Goal: Transaction & Acquisition: Obtain resource

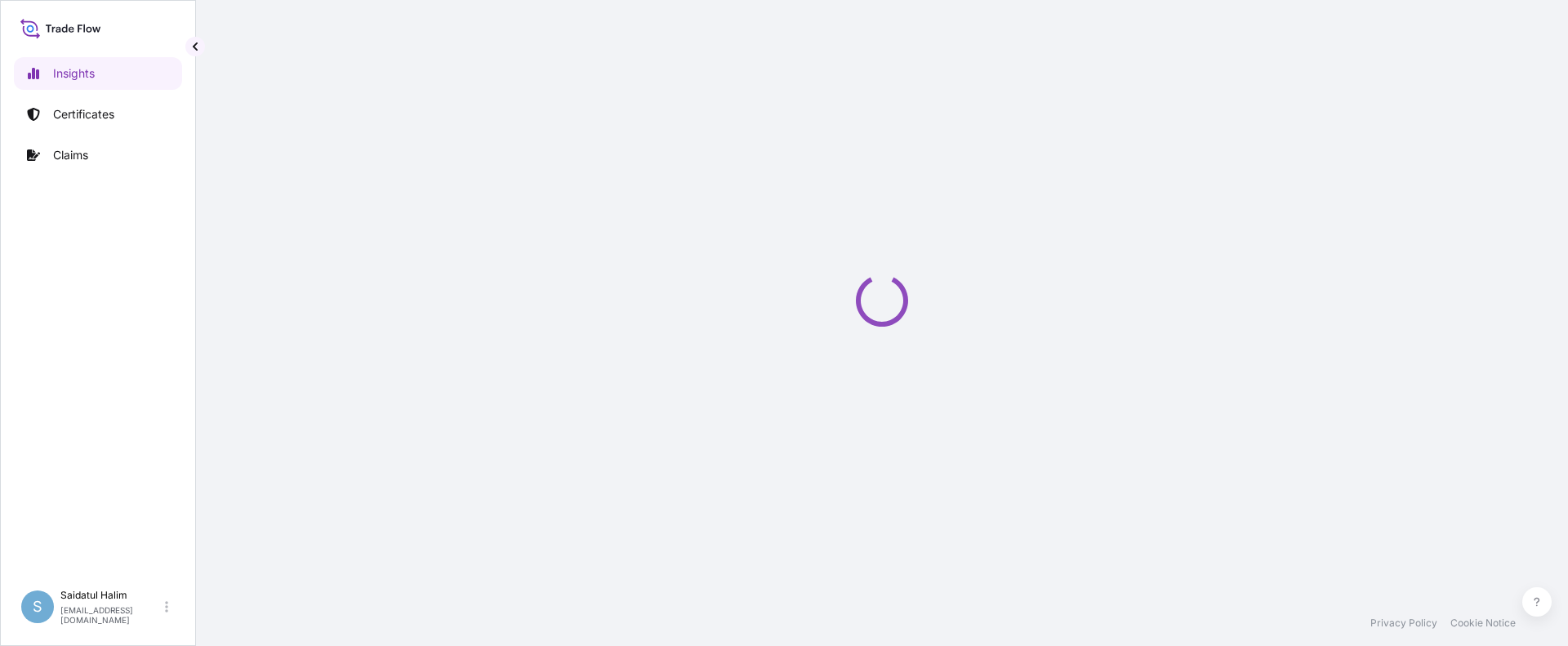
select select "2025"
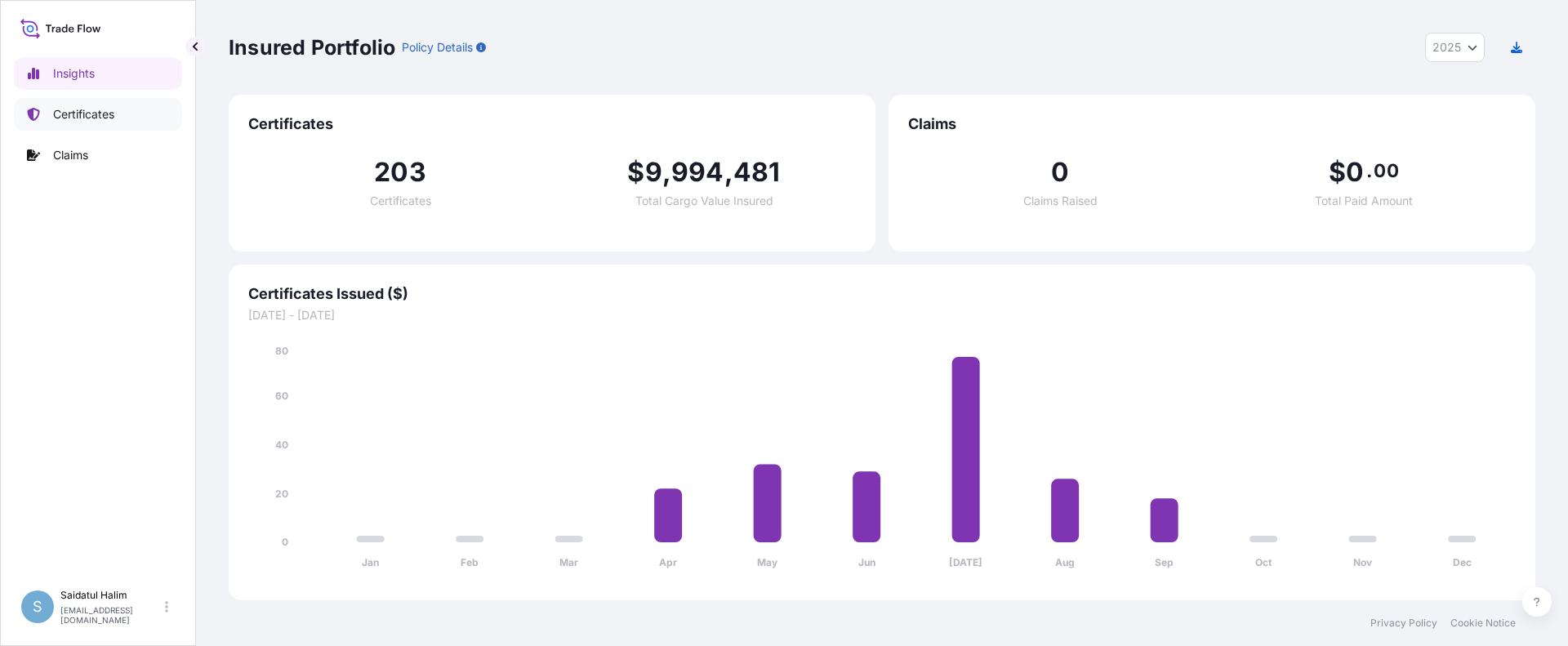
click at [69, 119] on p "Certificates" at bounding box center [84, 114] width 62 height 16
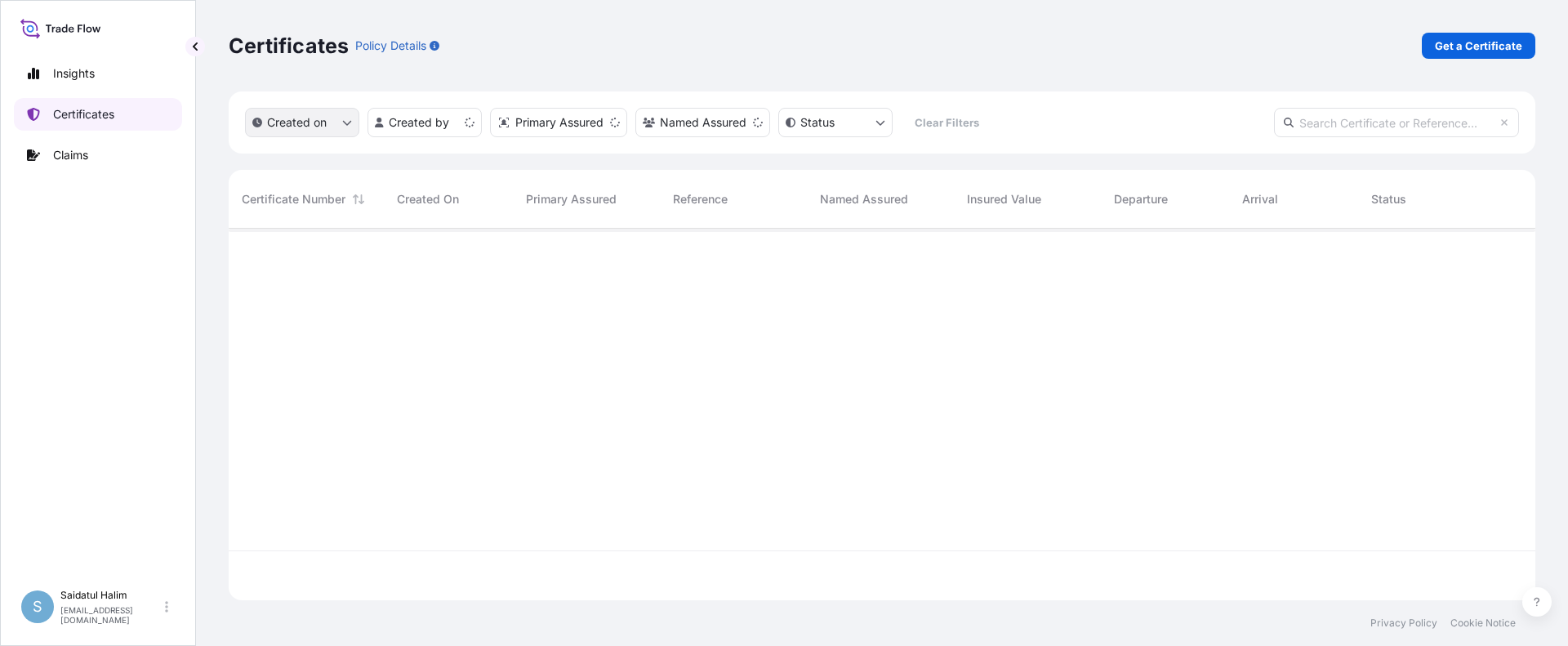
scroll to position [369, 1294]
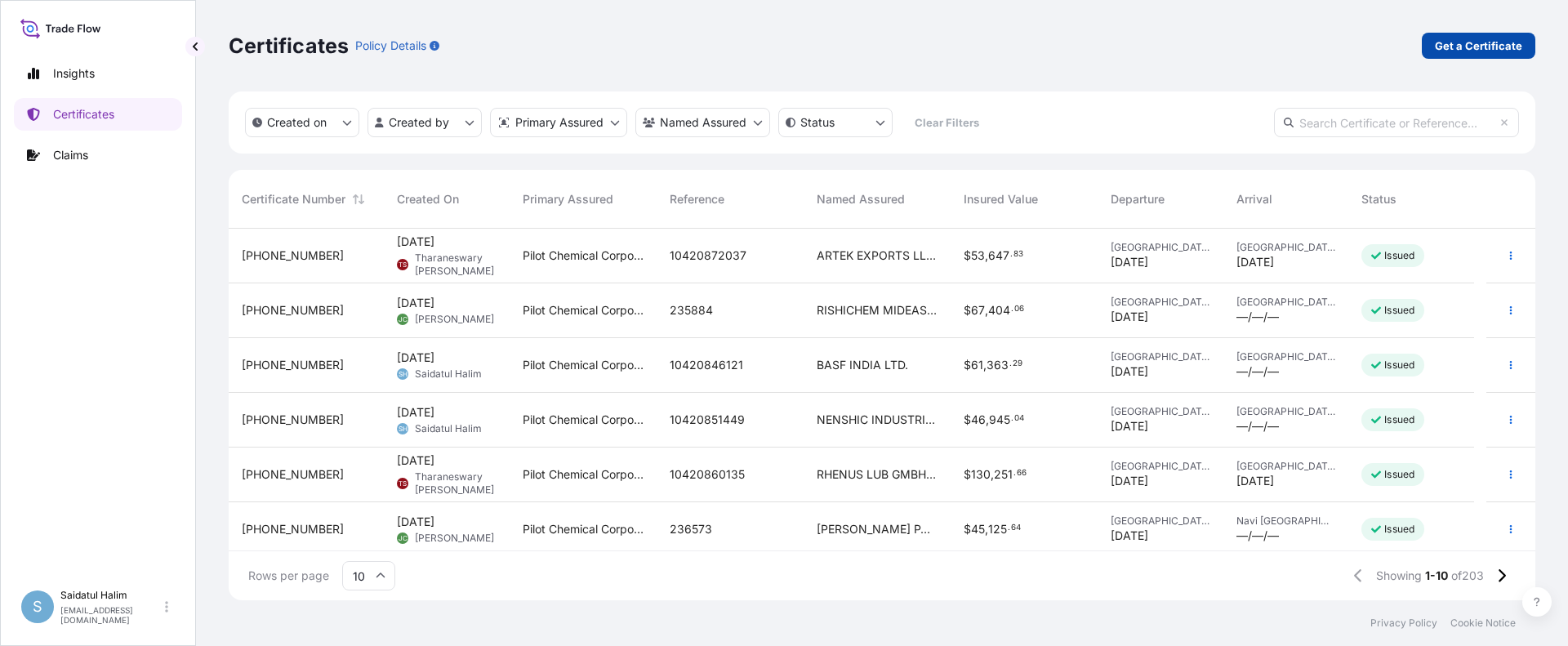
click at [1458, 51] on p "Get a Certificate" at bounding box center [1479, 46] width 88 height 16
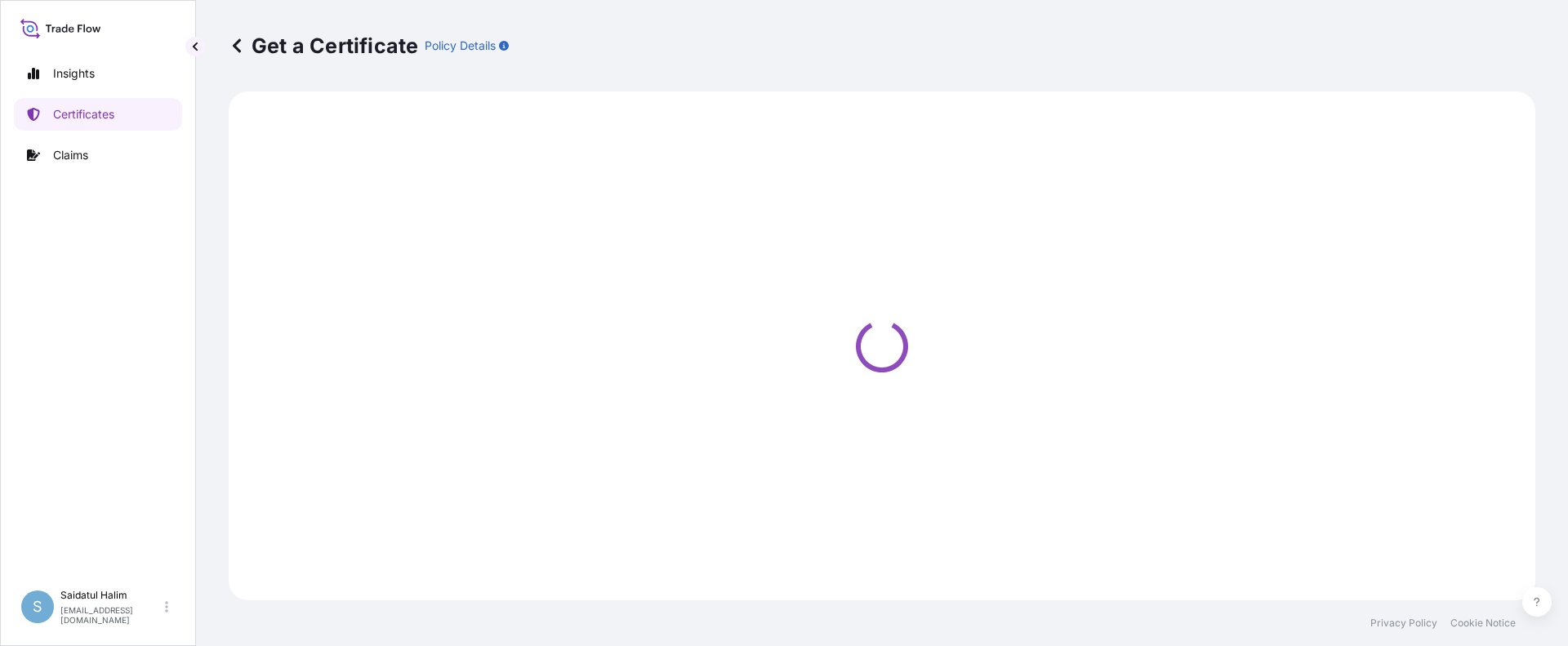
select select "Ocean Vessel"
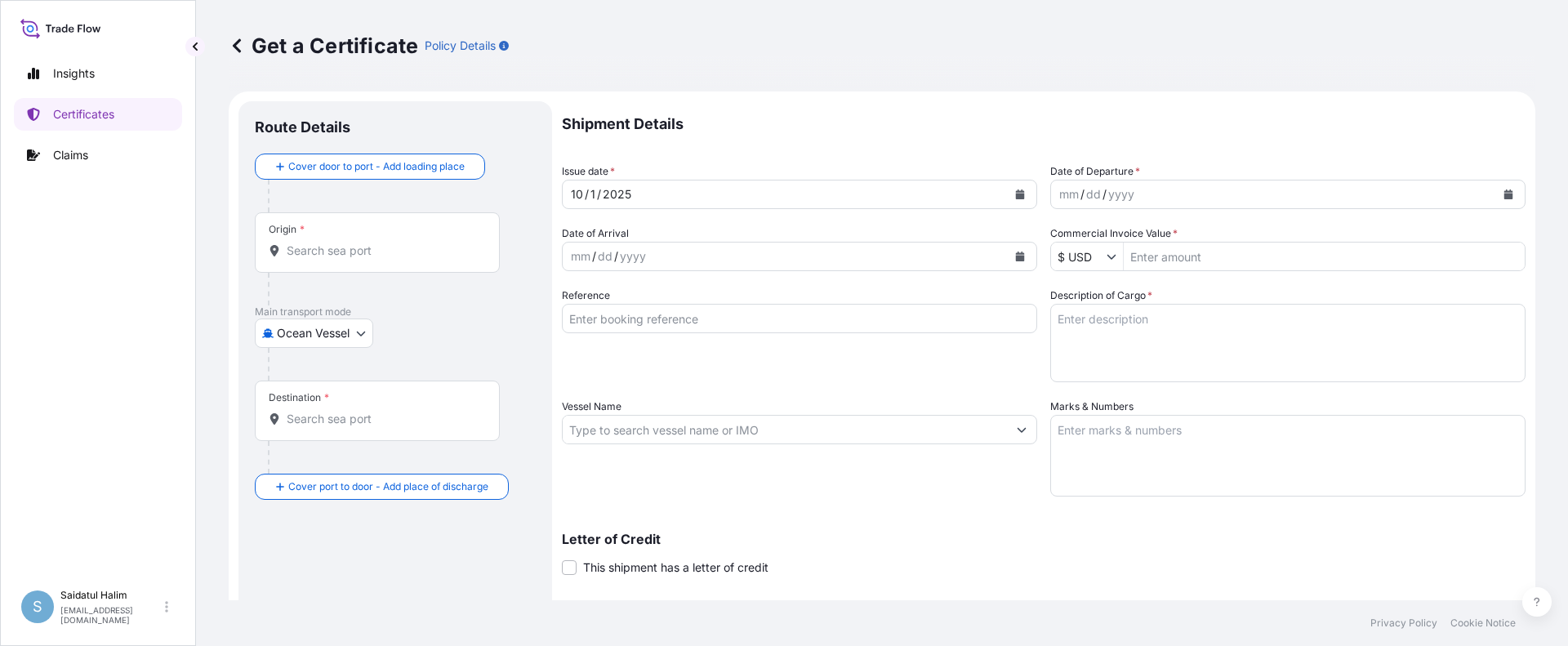
click at [1496, 202] on button "Calendar" at bounding box center [1508, 194] width 26 height 26
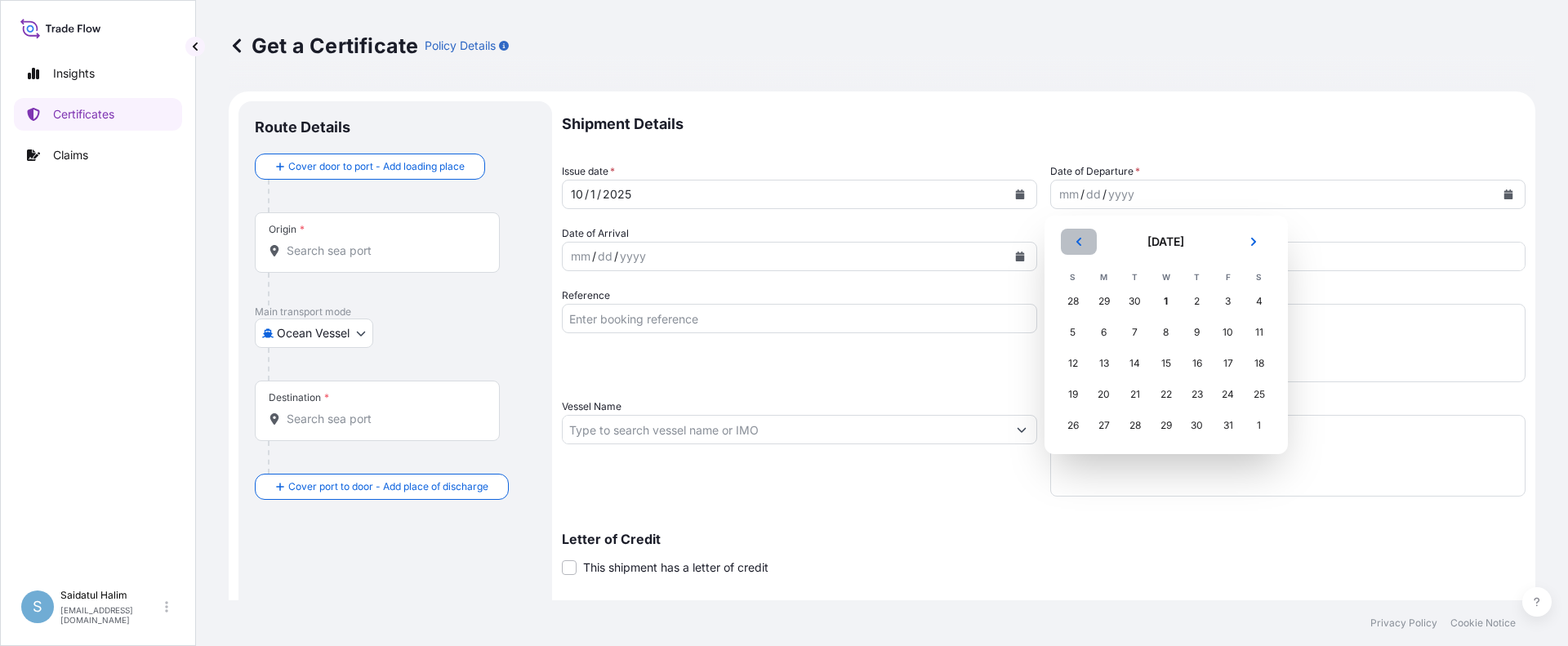
click at [1084, 244] on button "Previous" at bounding box center [1079, 241] width 36 height 26
click at [1253, 396] on div "27" at bounding box center [1258, 394] width 30 height 30
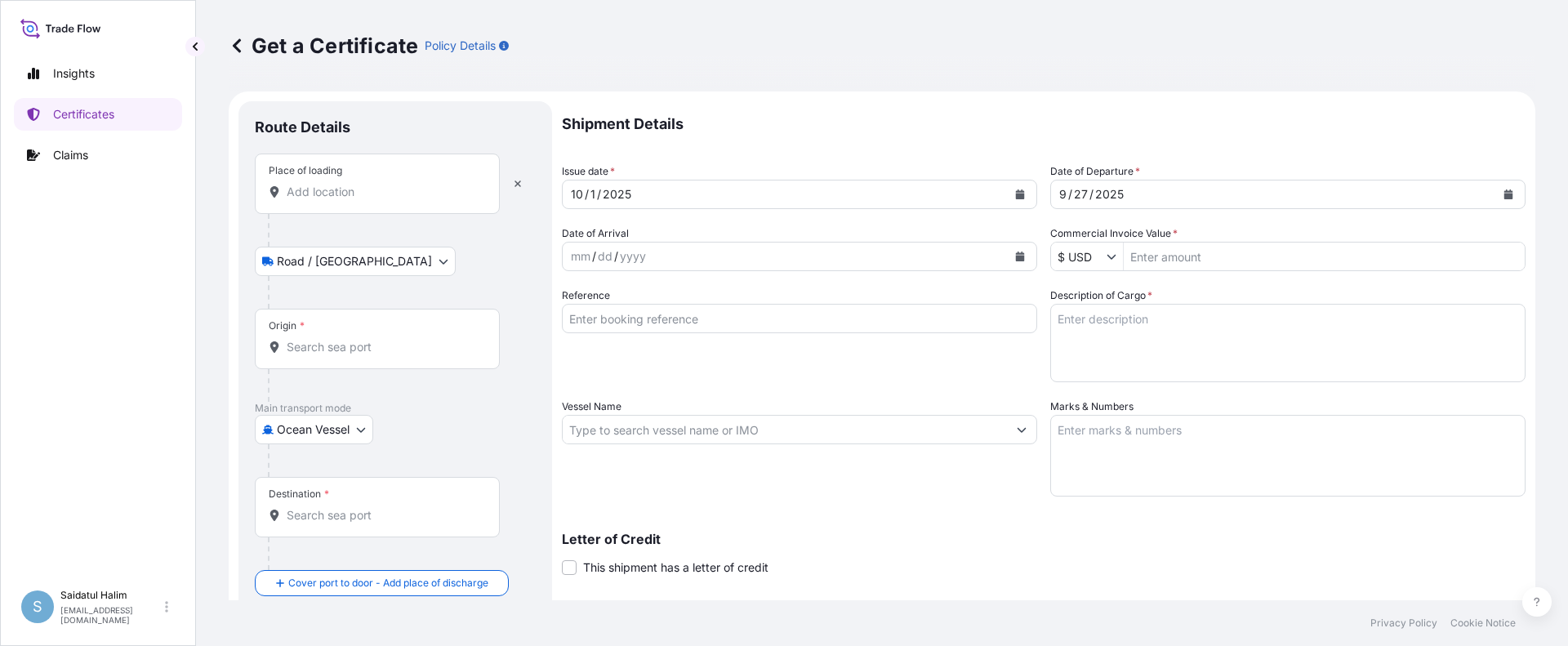
click at [854, 121] on p "Shipment Details" at bounding box center [1043, 124] width 963 height 46
click at [330, 191] on input "Place of loading" at bounding box center [383, 191] width 192 height 16
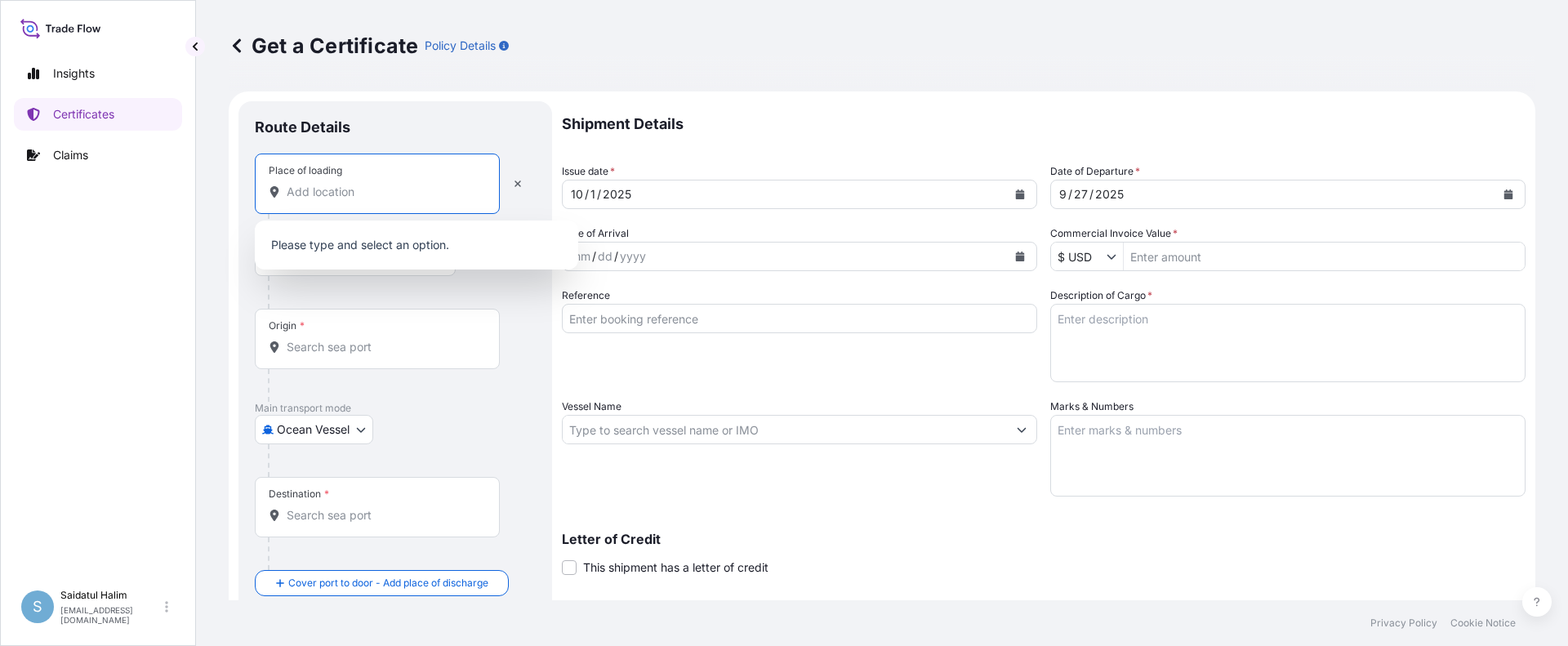
paste input "[GEOGRAPHIC_DATA], [GEOGRAPHIC_DATA]"
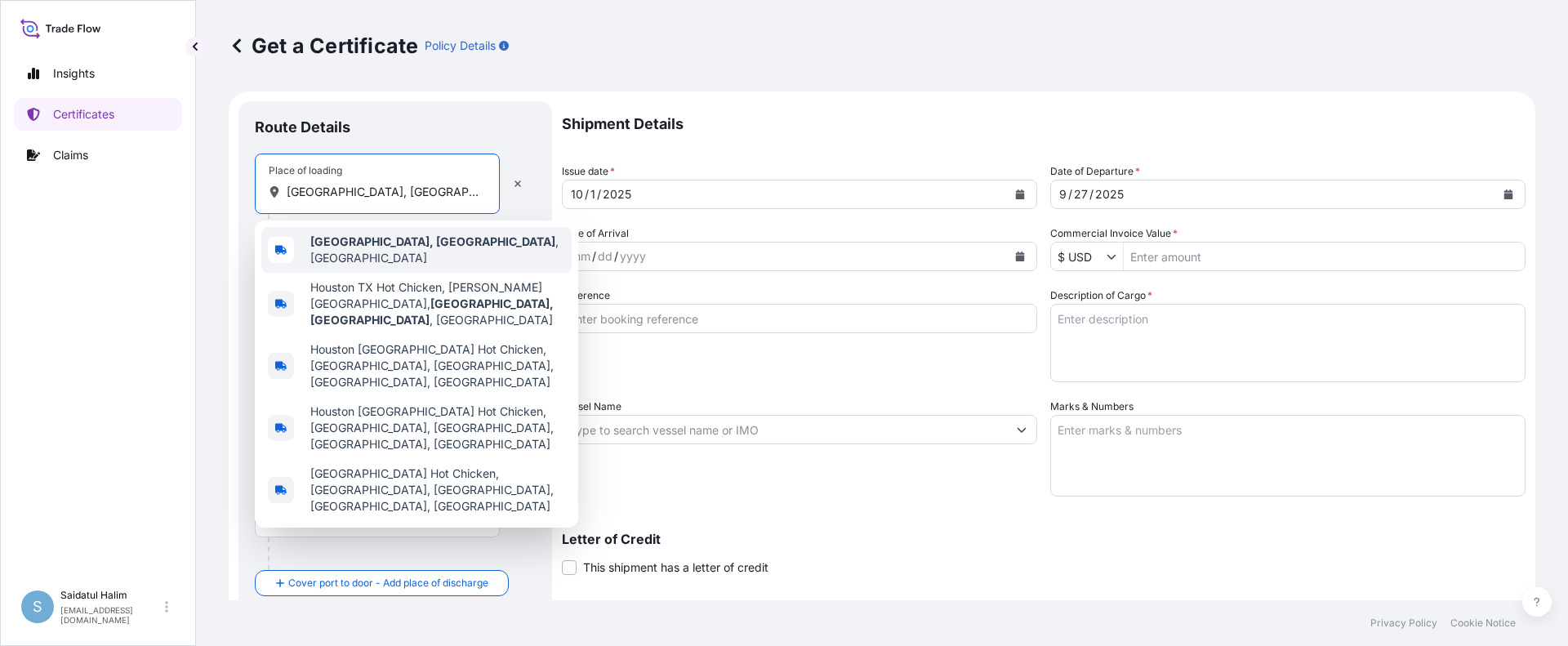
click at [383, 257] on div "[GEOGRAPHIC_DATA], [GEOGRAPHIC_DATA] , [GEOGRAPHIC_DATA]" at bounding box center [417, 250] width 310 height 46
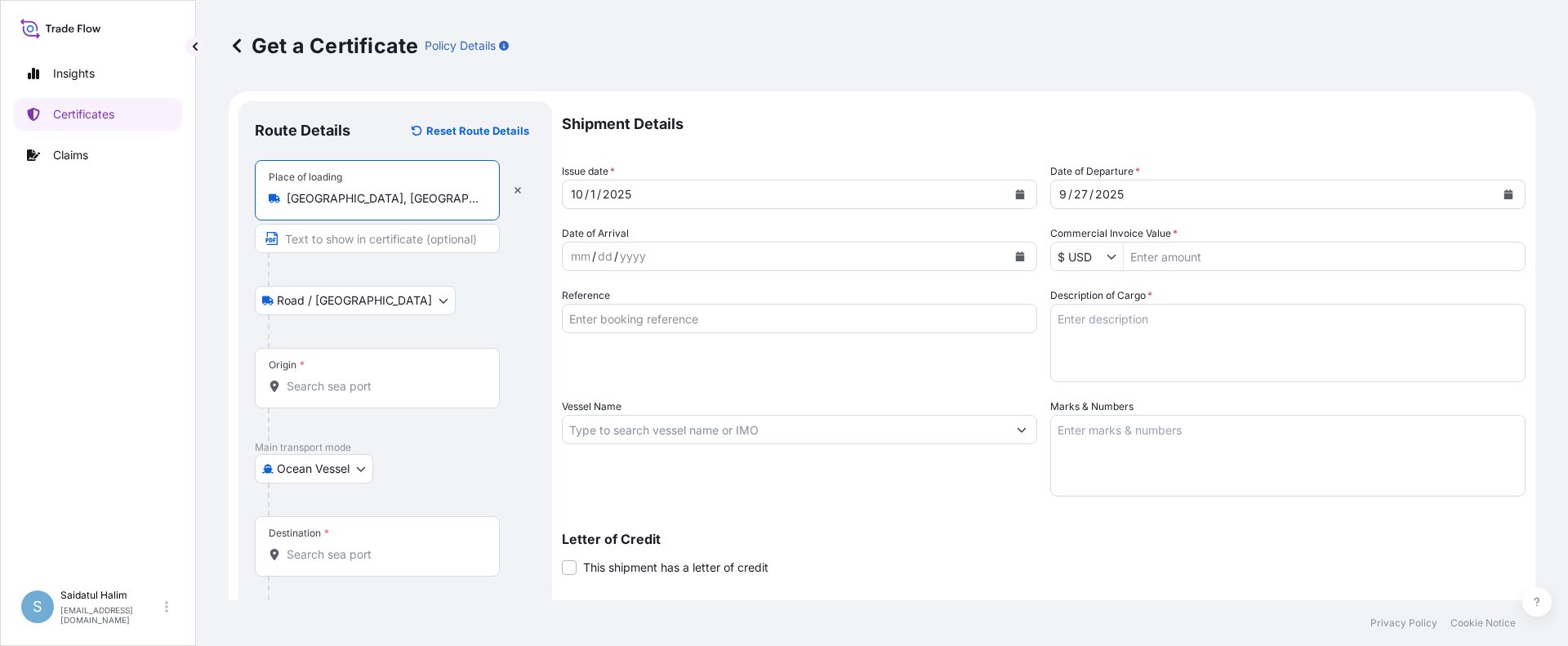
type input "[GEOGRAPHIC_DATA], [GEOGRAPHIC_DATA], [GEOGRAPHIC_DATA]"
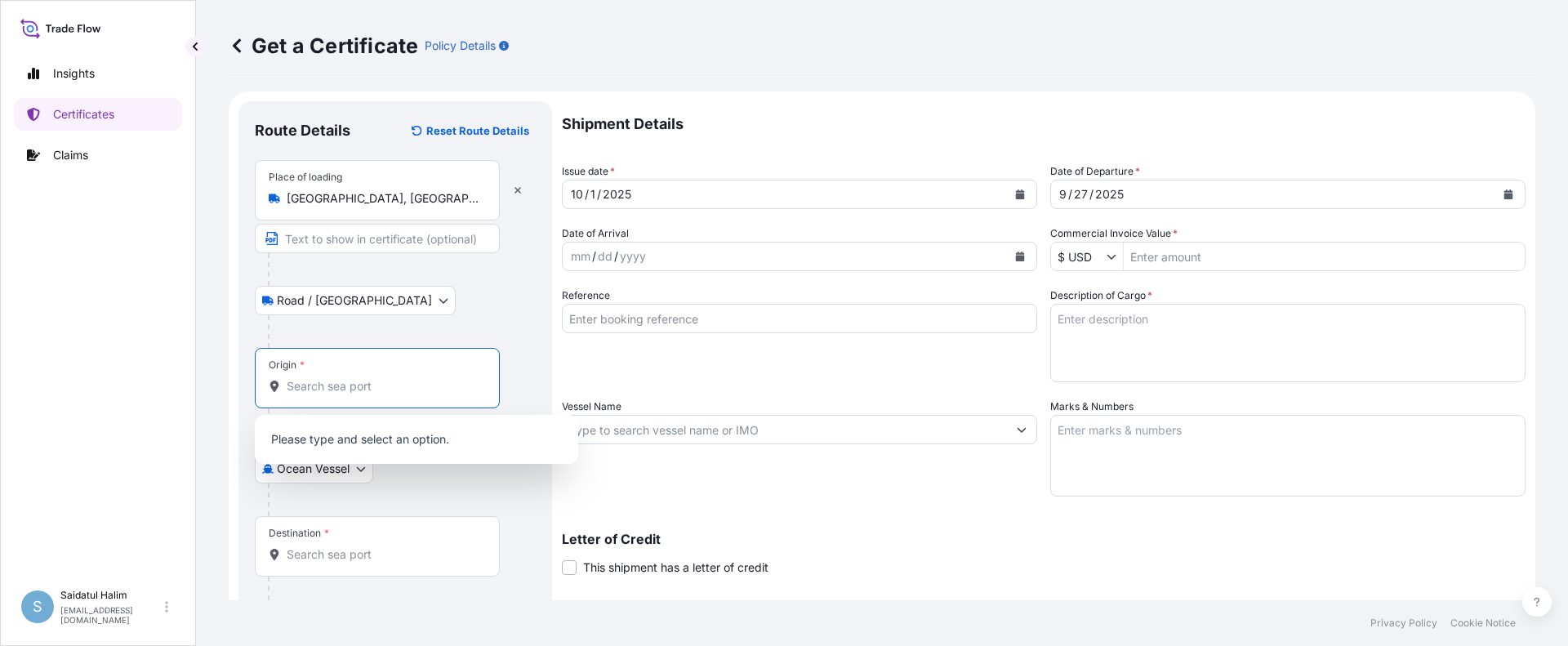
click at [333, 390] on input "Origin *" at bounding box center [383, 385] width 192 height 16
paste input "[GEOGRAPHIC_DATA], [GEOGRAPHIC_DATA]"
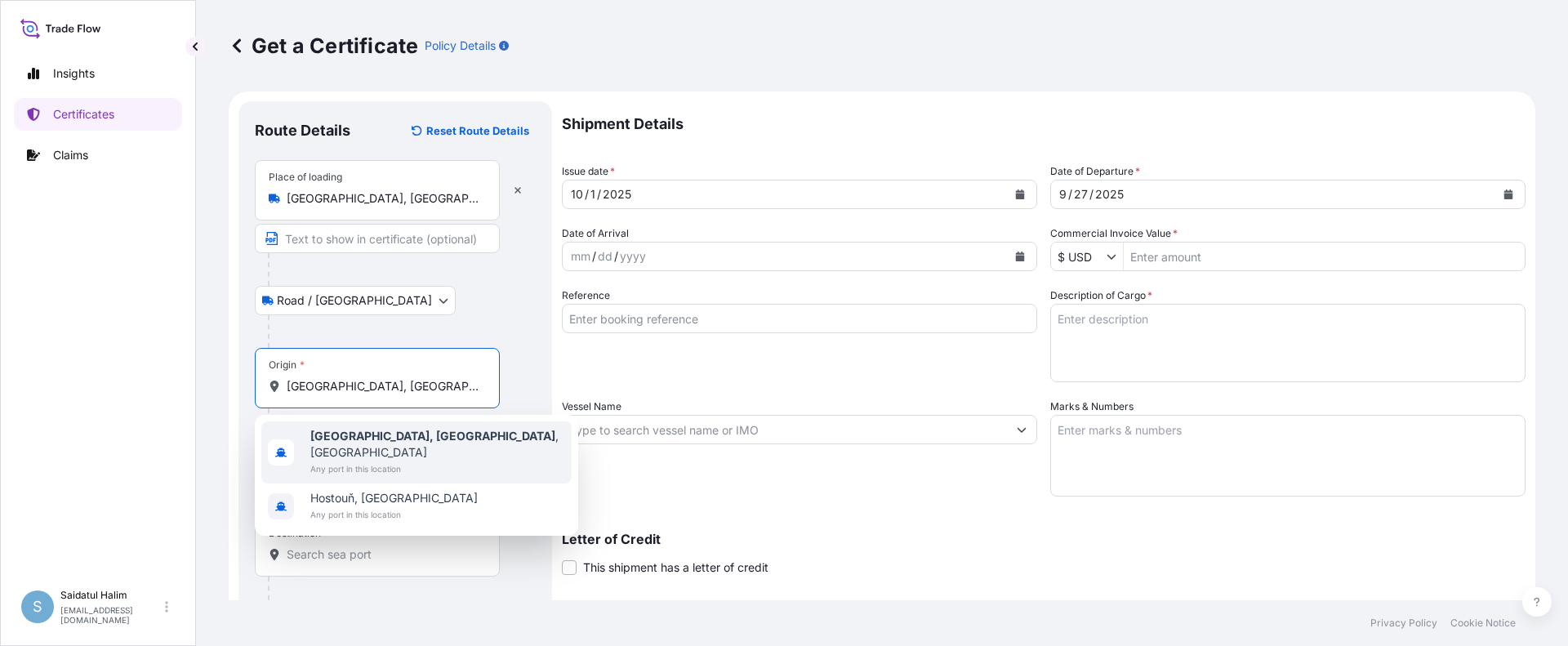
click at [367, 442] on b "[GEOGRAPHIC_DATA], [GEOGRAPHIC_DATA]" at bounding box center [433, 435] width 245 height 13
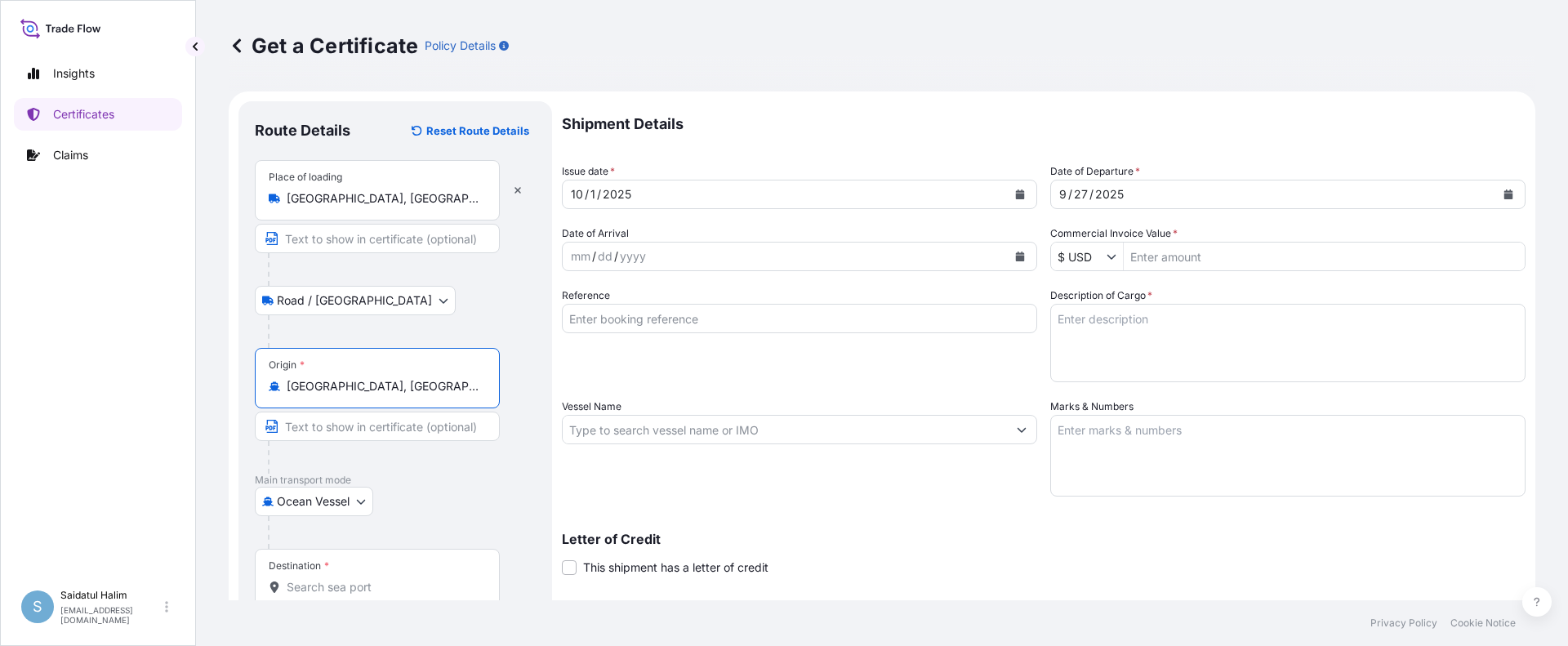
type input "[GEOGRAPHIC_DATA], [GEOGRAPHIC_DATA], [GEOGRAPHIC_DATA]"
click at [970, 125] on p "Shipment Details" at bounding box center [1043, 124] width 963 height 46
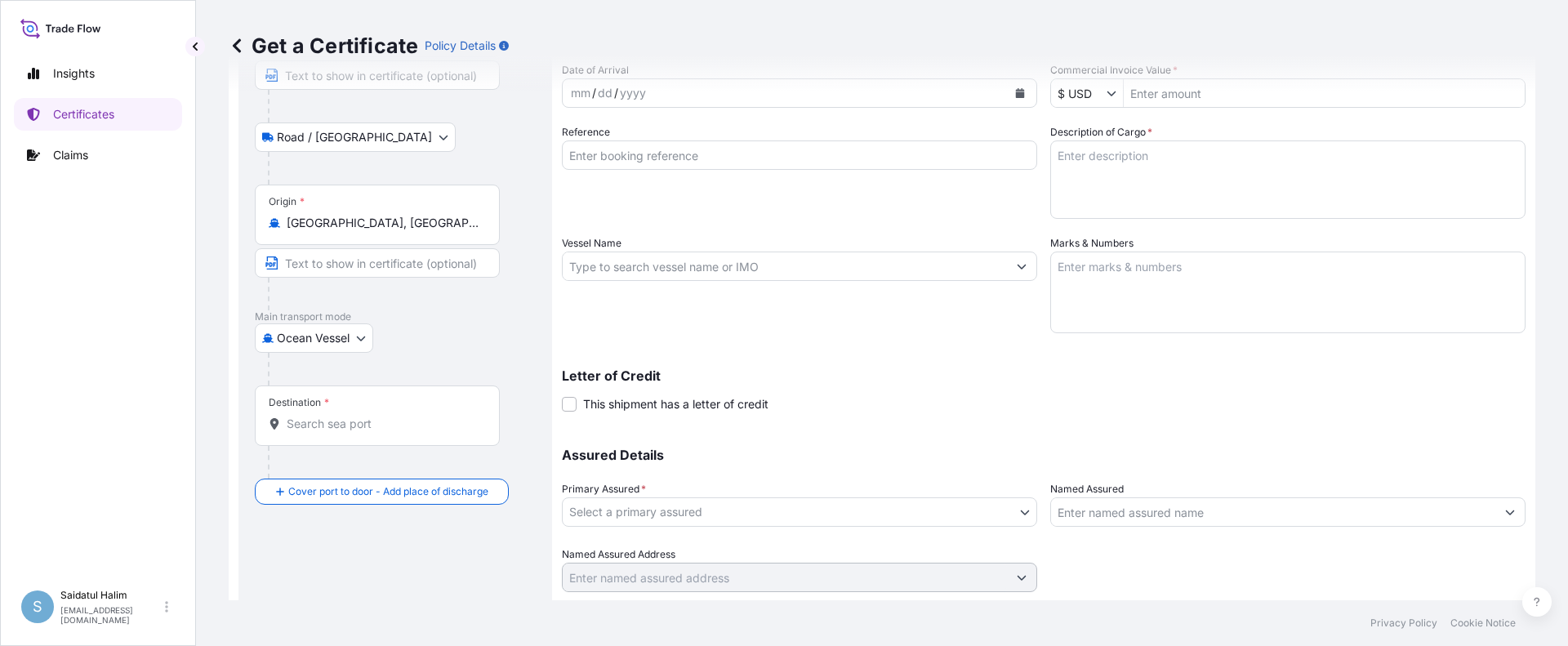
click at [981, 446] on div "Assured Details Primary Assured * Select a primary assured Pilot Chemical Corpo…" at bounding box center [1043, 510] width 963 height 164
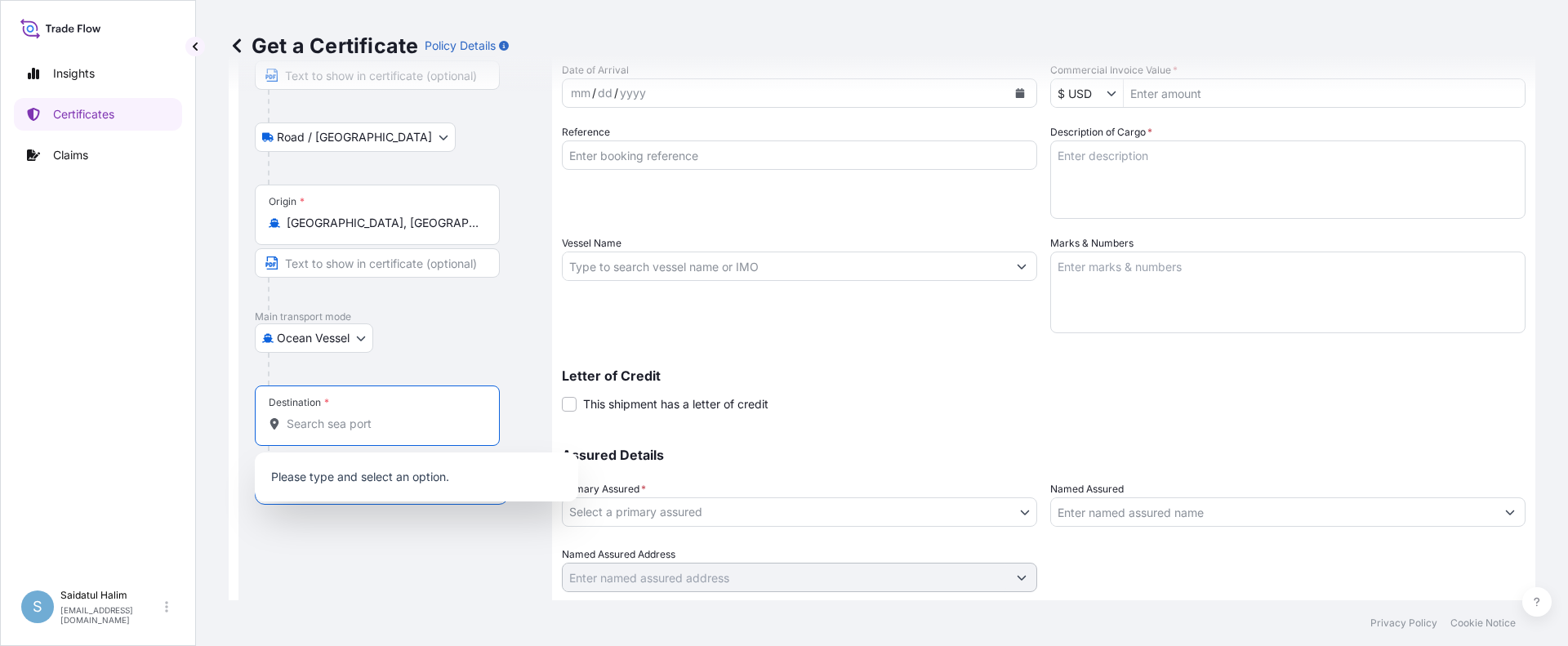
click at [326, 426] on input "Destination *" at bounding box center [383, 423] width 192 height 16
paste input "[GEOGRAPHIC_DATA]"
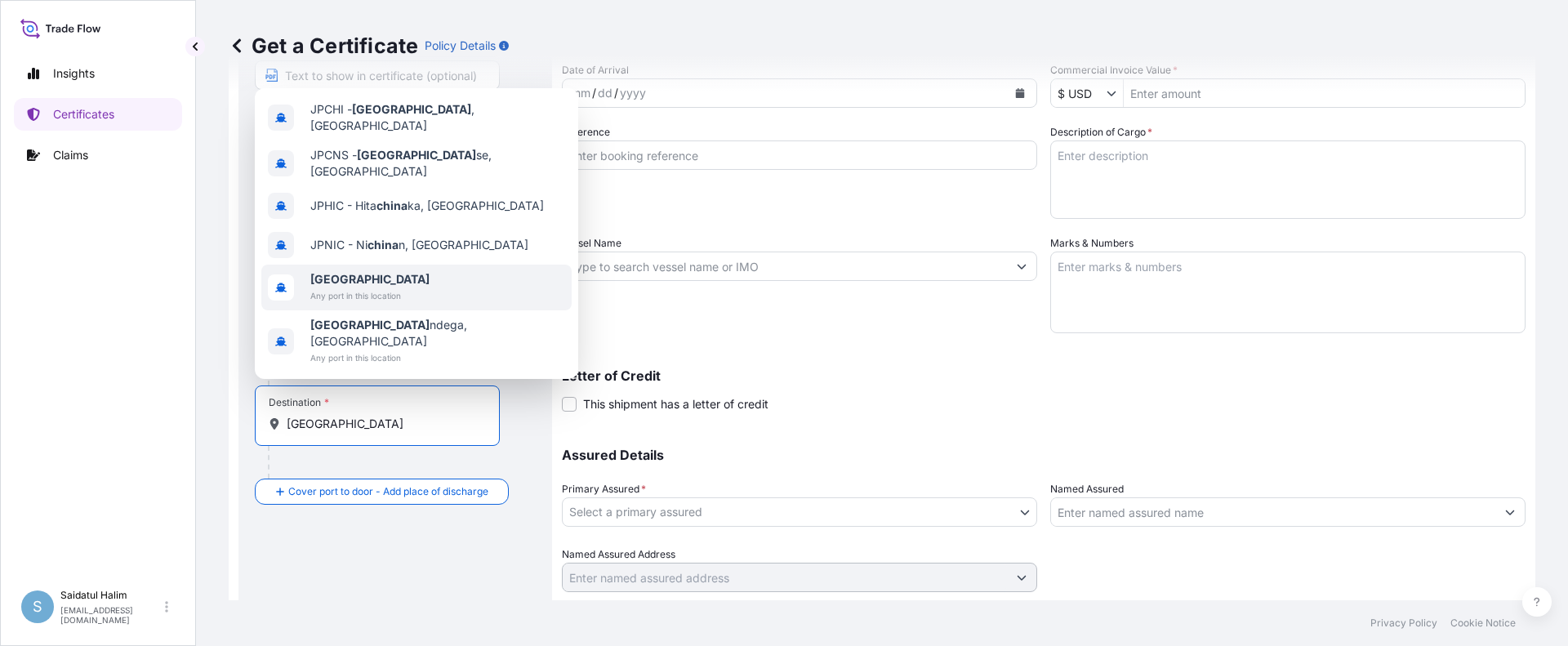
click at [351, 304] on span "Any port in this location" at bounding box center [369, 295] width 119 height 16
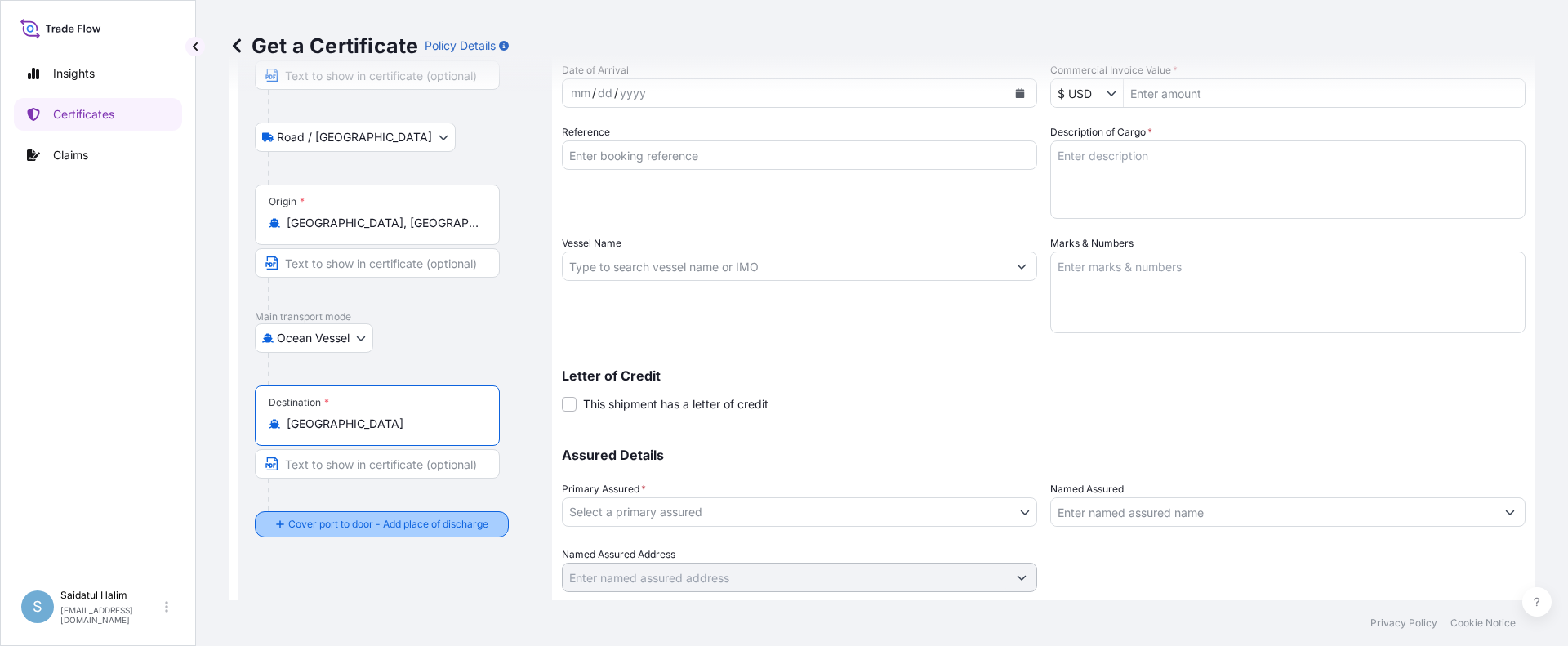
type input "[GEOGRAPHIC_DATA]"
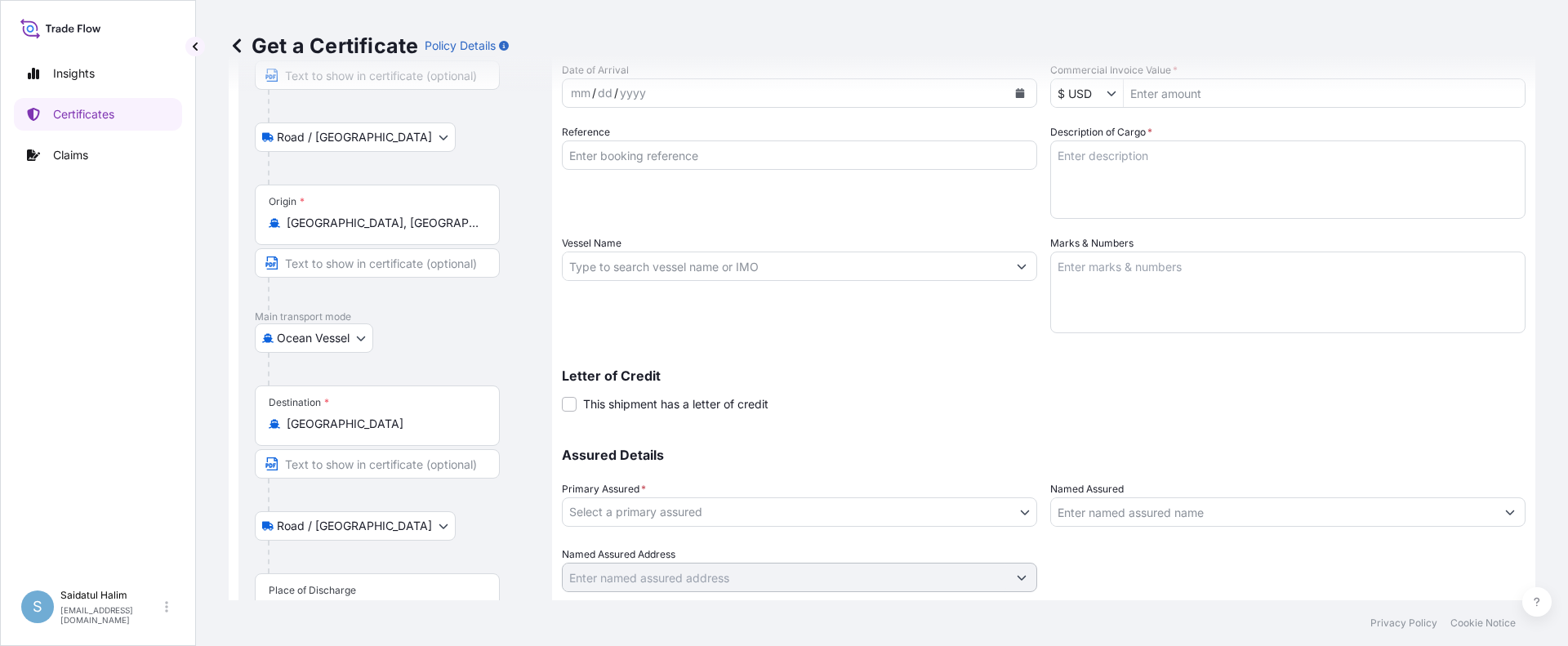
click at [908, 374] on p "Letter of Credit" at bounding box center [1043, 375] width 963 height 13
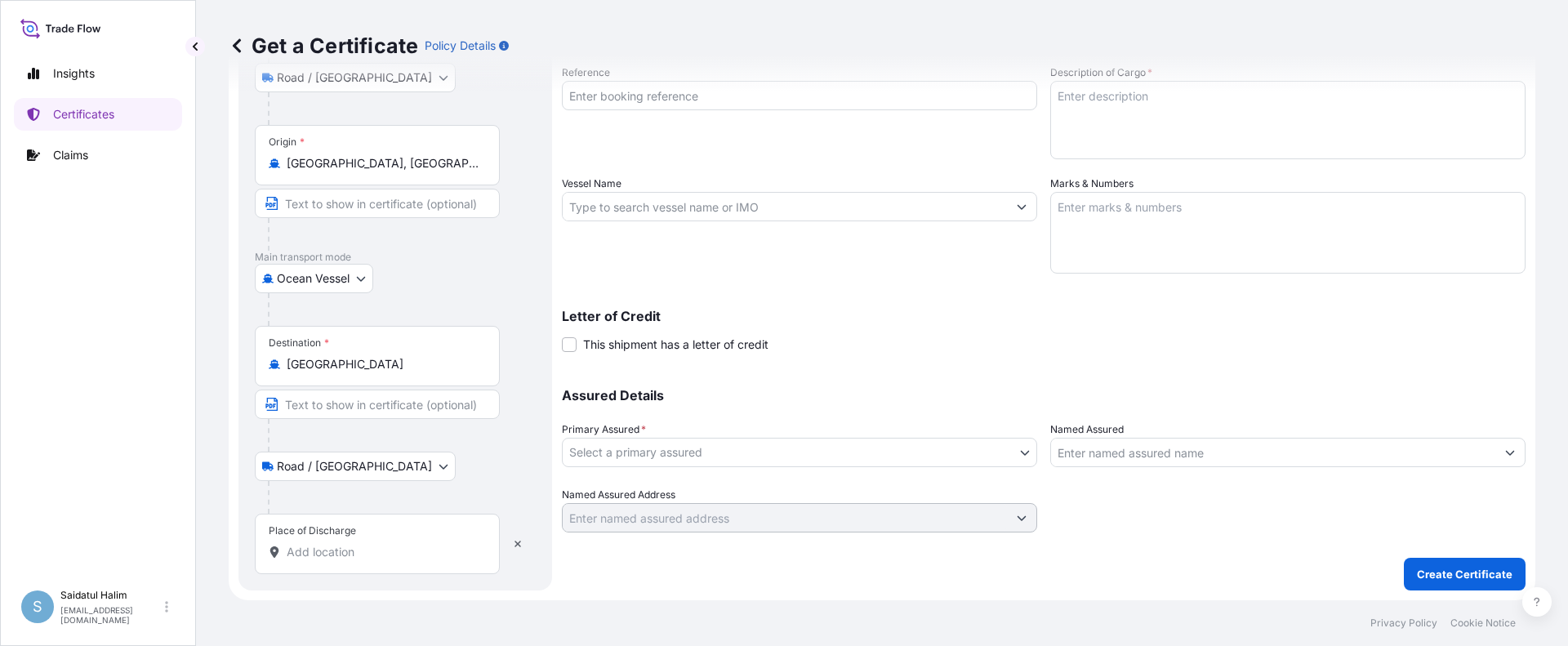
click at [344, 557] on input "Place of Discharge" at bounding box center [383, 552] width 192 height 16
paste input "GAOLAN"
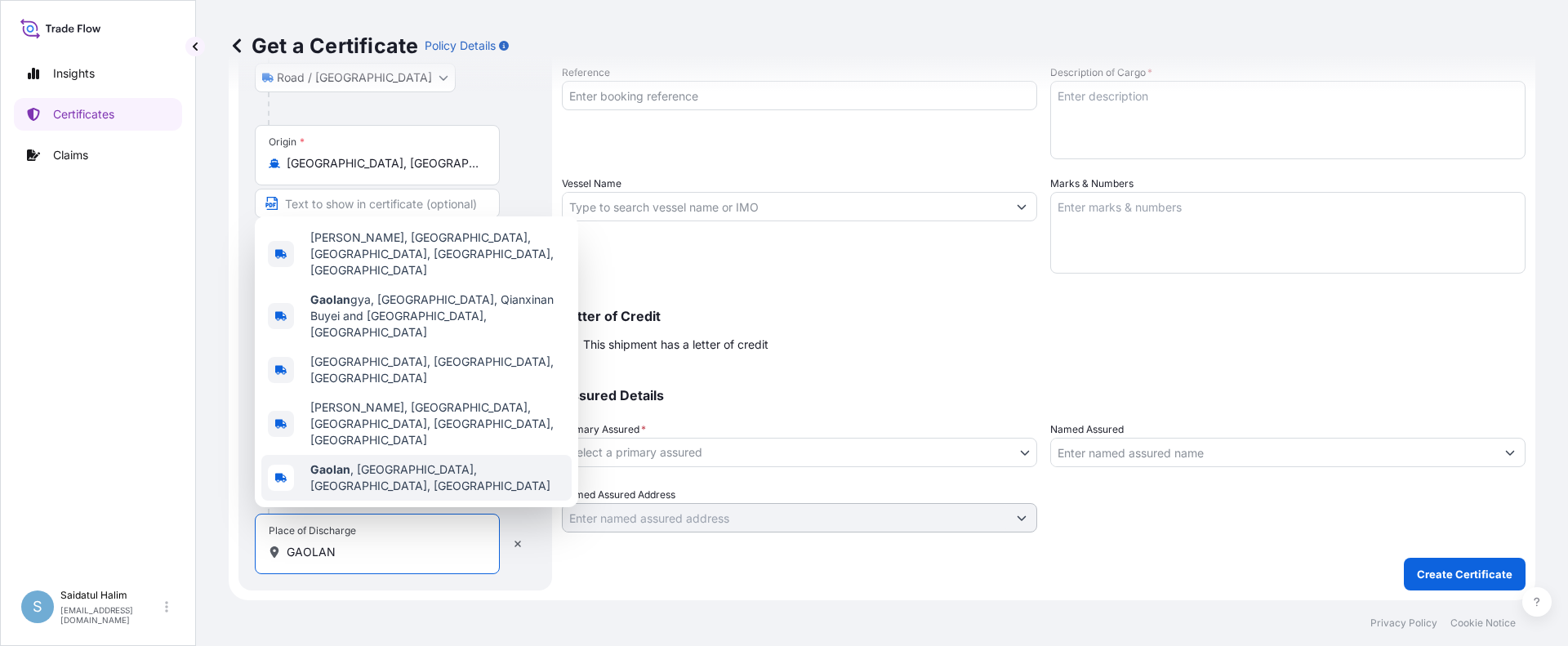
click at [410, 483] on span "[GEOGRAPHIC_DATA] , [GEOGRAPHIC_DATA], [GEOGRAPHIC_DATA], [GEOGRAPHIC_DATA]" at bounding box center [438, 477] width 255 height 33
type input "[GEOGRAPHIC_DATA], [GEOGRAPHIC_DATA], [GEOGRAPHIC_DATA], [GEOGRAPHIC_DATA]"
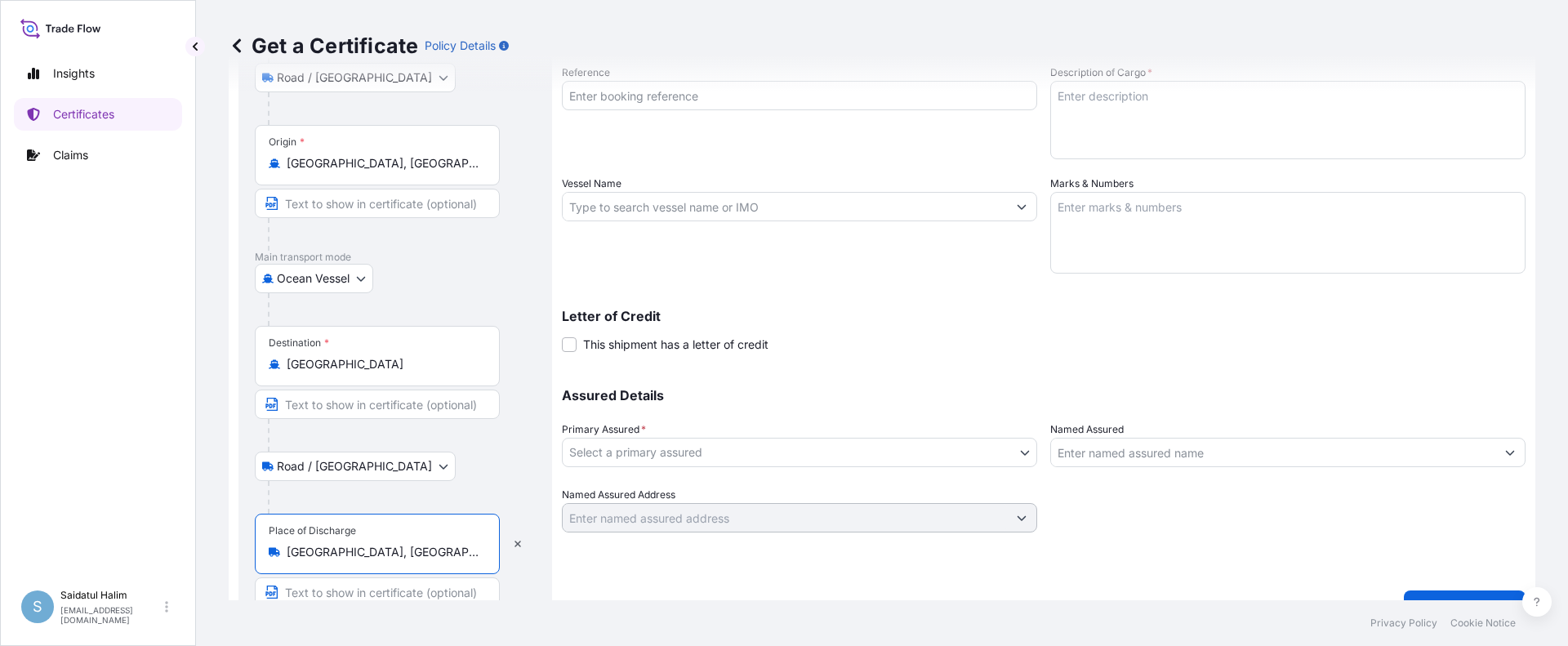
scroll to position [256, 0]
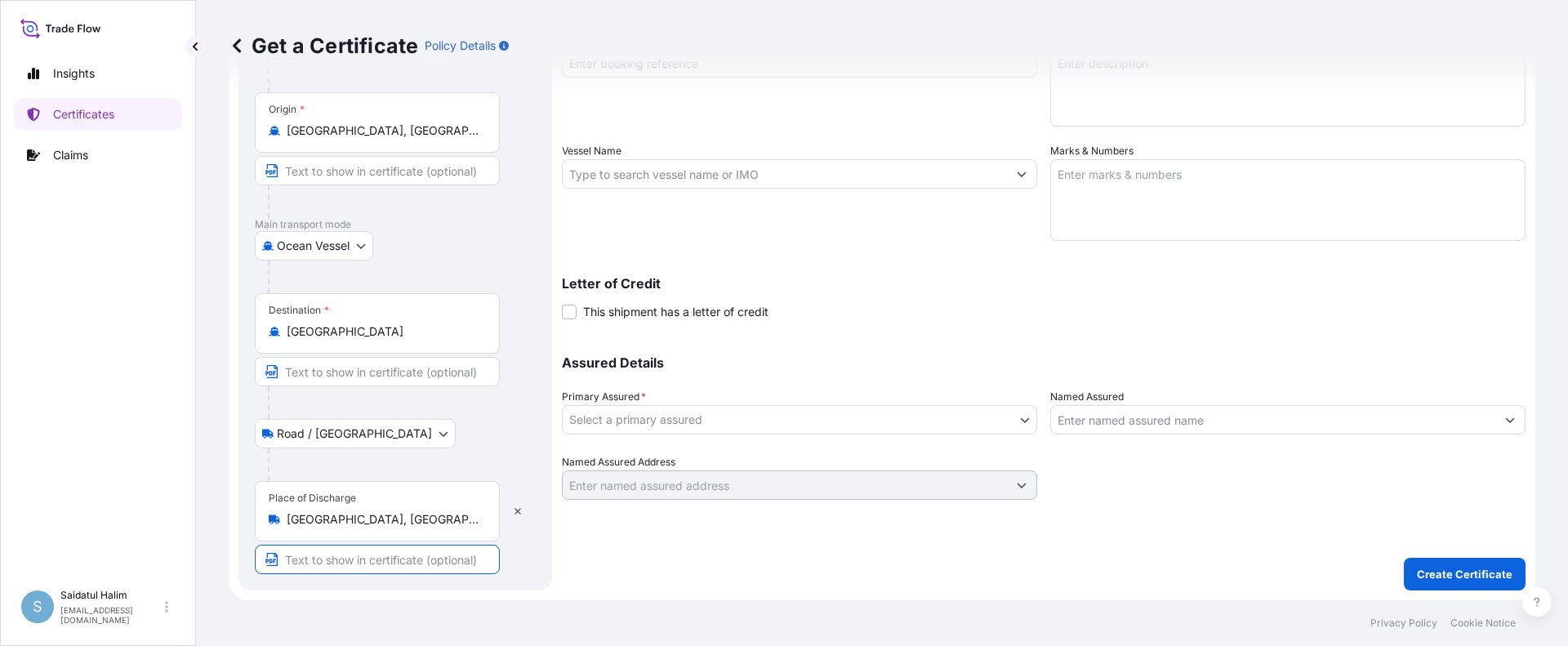
click at [391, 557] on input "Text to appear on certificate" at bounding box center [377, 559] width 245 height 30
paste input "GAOLAN"
type input "GAOLAN"
click at [683, 565] on div "Shipment Details Issue date * [DATE] Date of Departure * [DATE] Date of Arrival…" at bounding box center [1043, 218] width 963 height 745
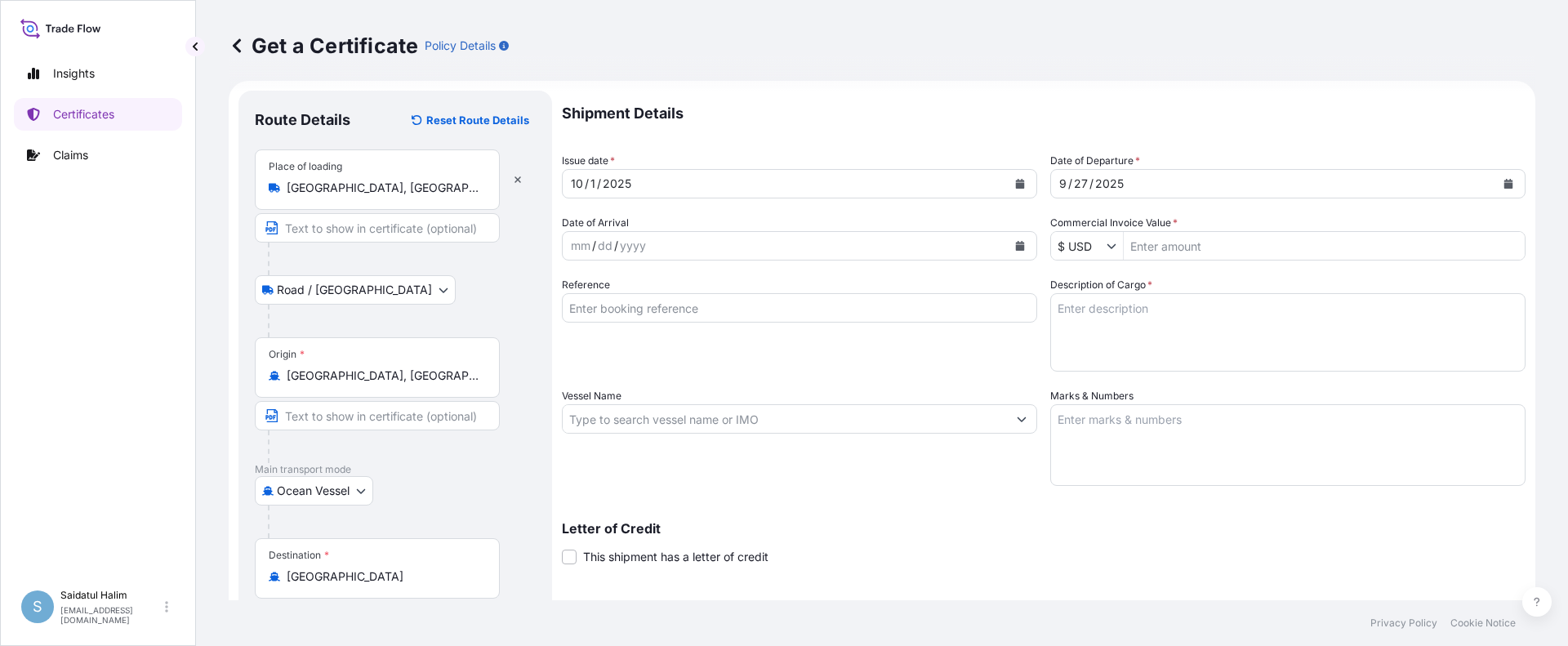
scroll to position [0, 0]
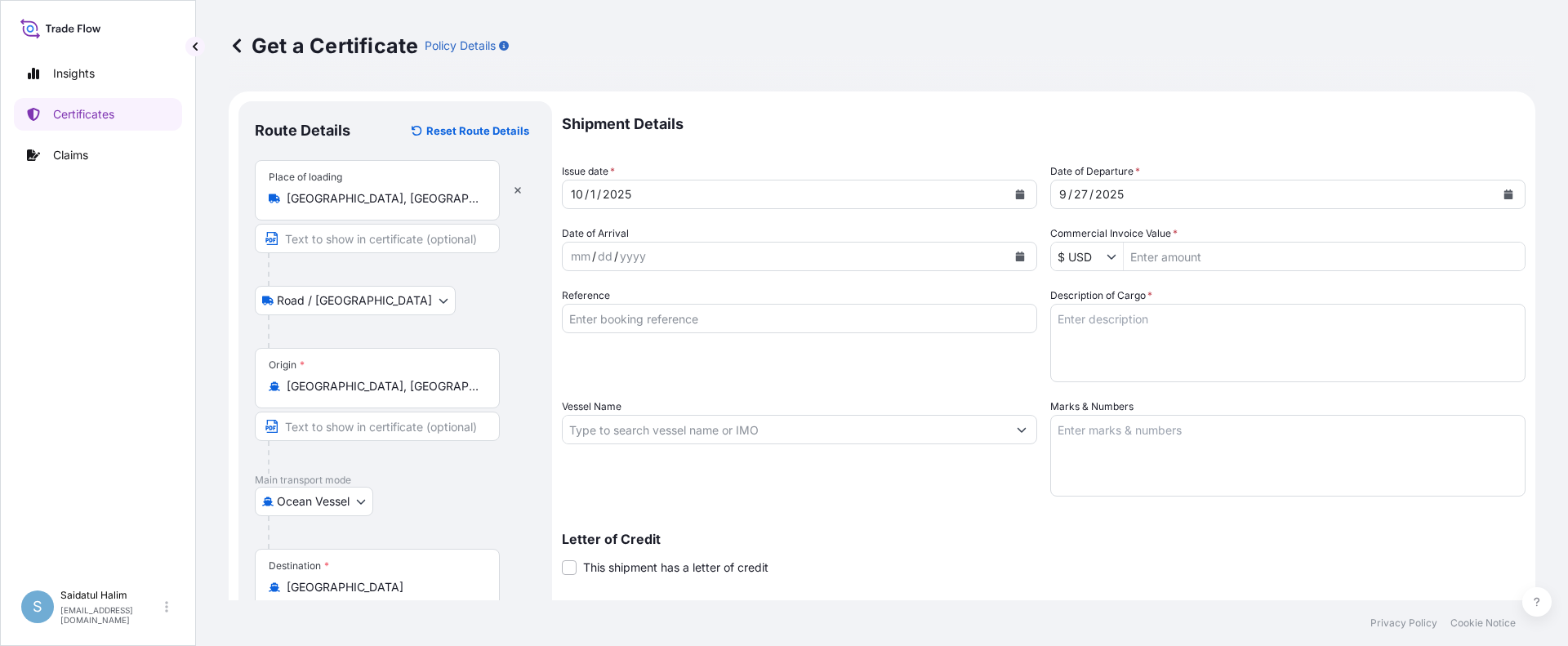
click at [954, 376] on div "Reference" at bounding box center [799, 335] width 475 height 94
click at [662, 318] on input "Reference" at bounding box center [799, 318] width 475 height 30
paste input "10420833071"
type input "10420833071"
click at [1165, 437] on textarea "Marks & Numbers" at bounding box center [1287, 455] width 475 height 82
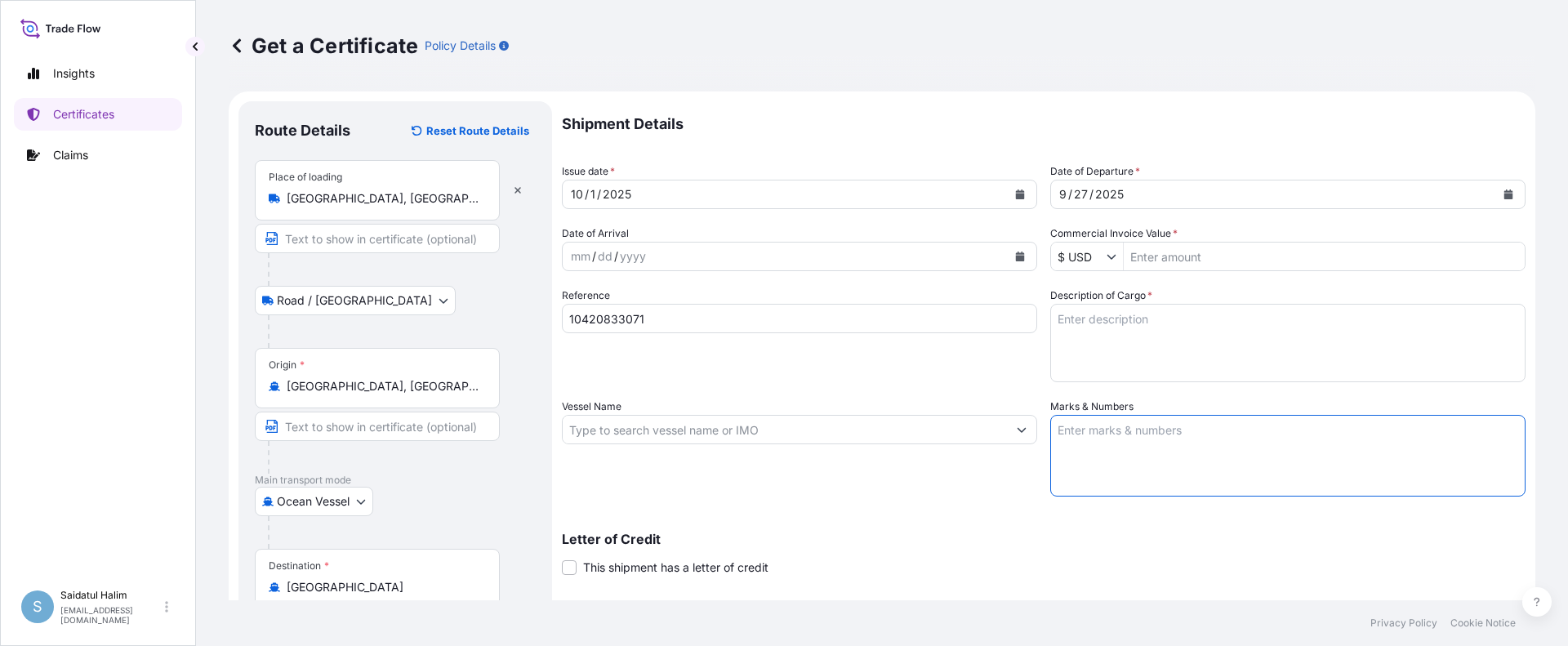
paste textarea "10420833071"
type textarea "10420833071"
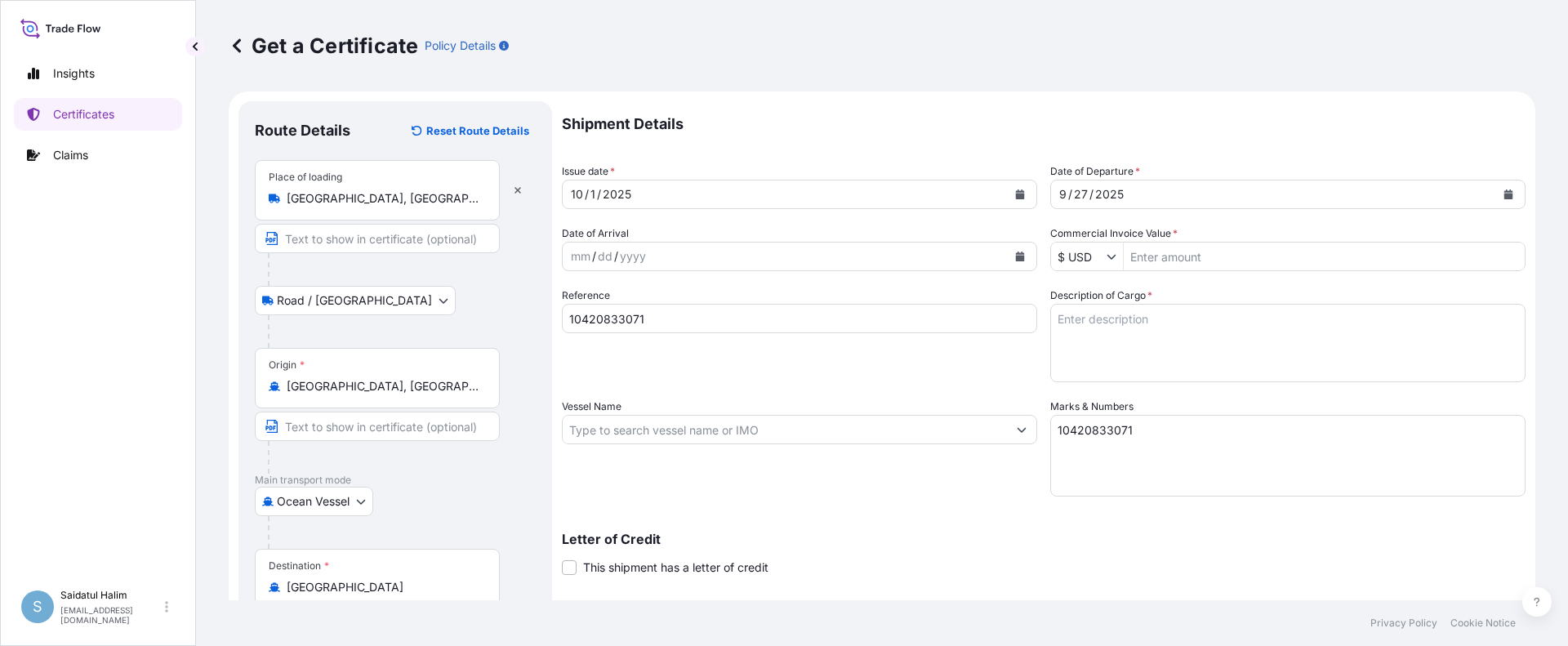
click at [869, 433] on input "Vessel Name" at bounding box center [784, 429] width 445 height 30
paste input "MAERSK ATHABASCA"
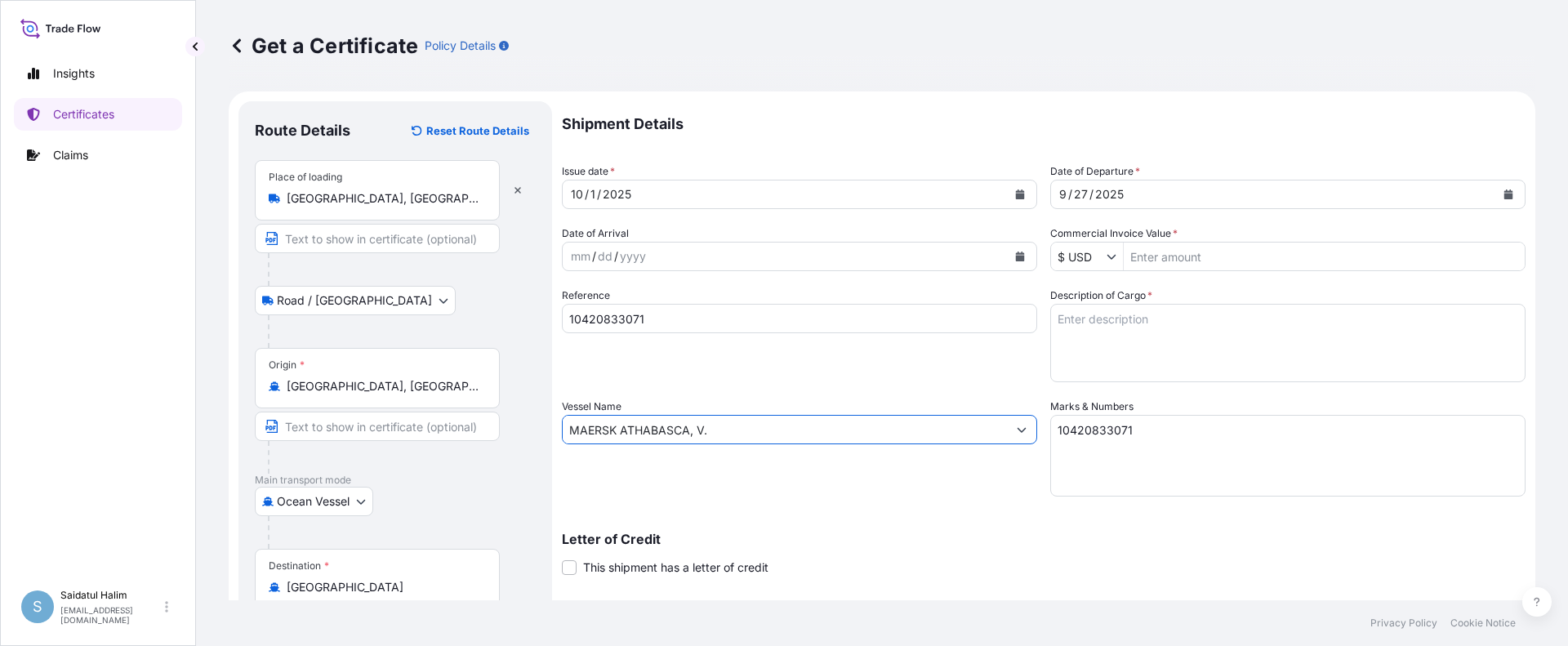
click at [856, 433] on input "MAERSK ATHABASCA, V." at bounding box center [784, 429] width 445 height 30
paste input "539W"
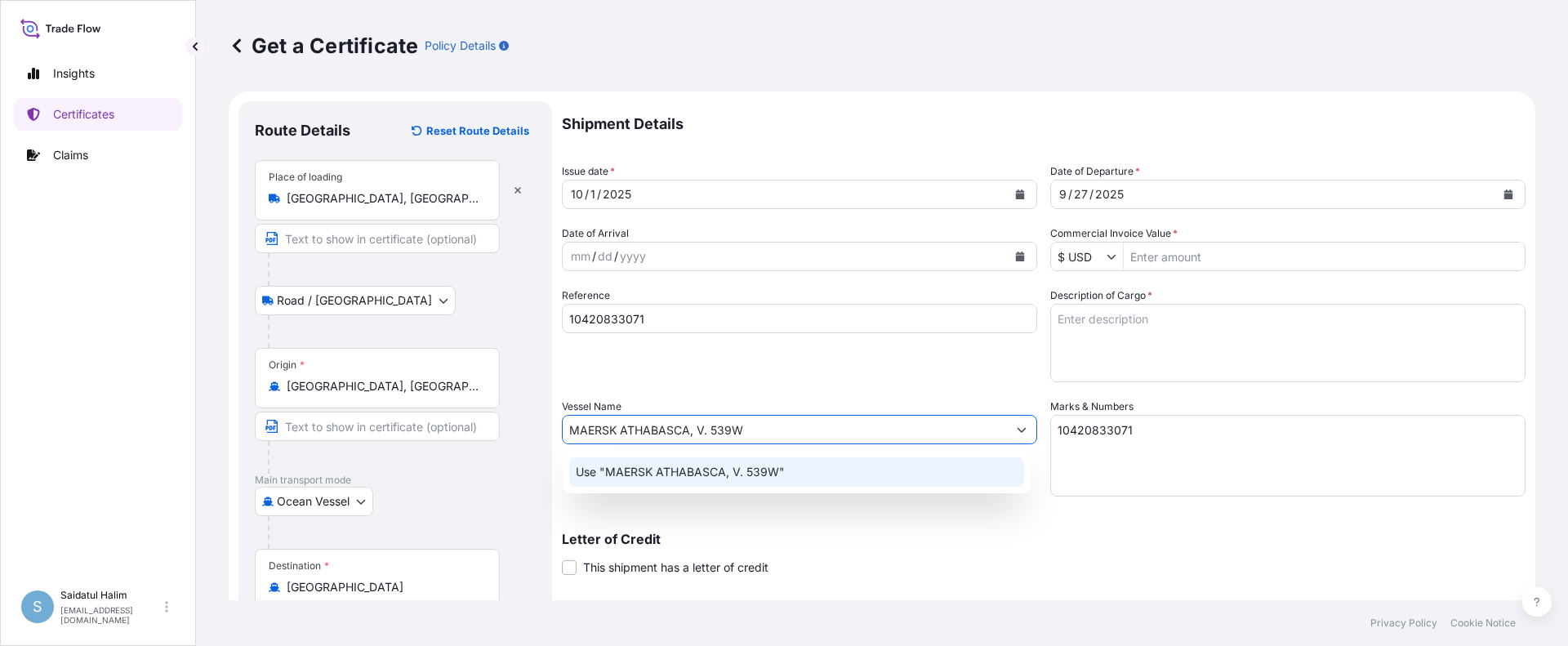
type input "MAERSK ATHABASCA, V. 539W"
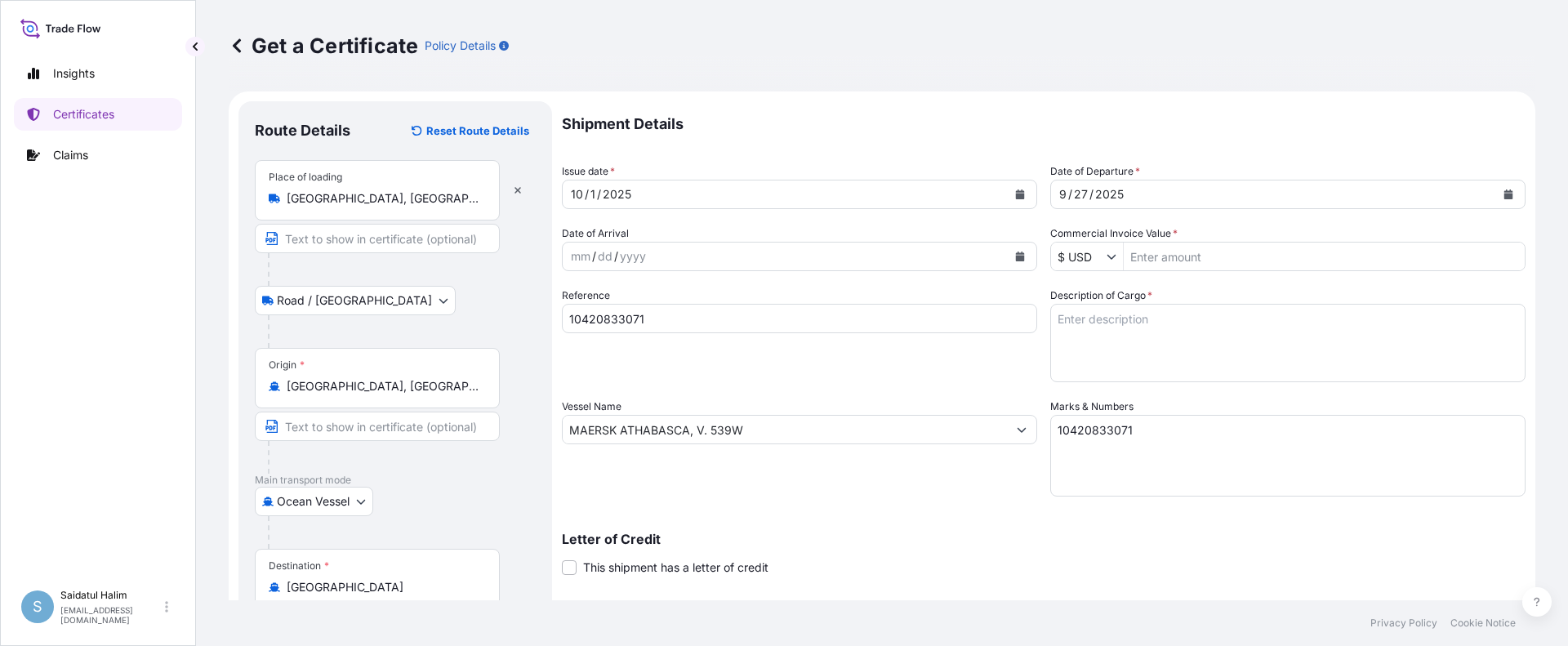
click at [913, 481] on div "Vessel Name MAERSK ATHABASCA, V. 539W" at bounding box center [799, 447] width 475 height 98
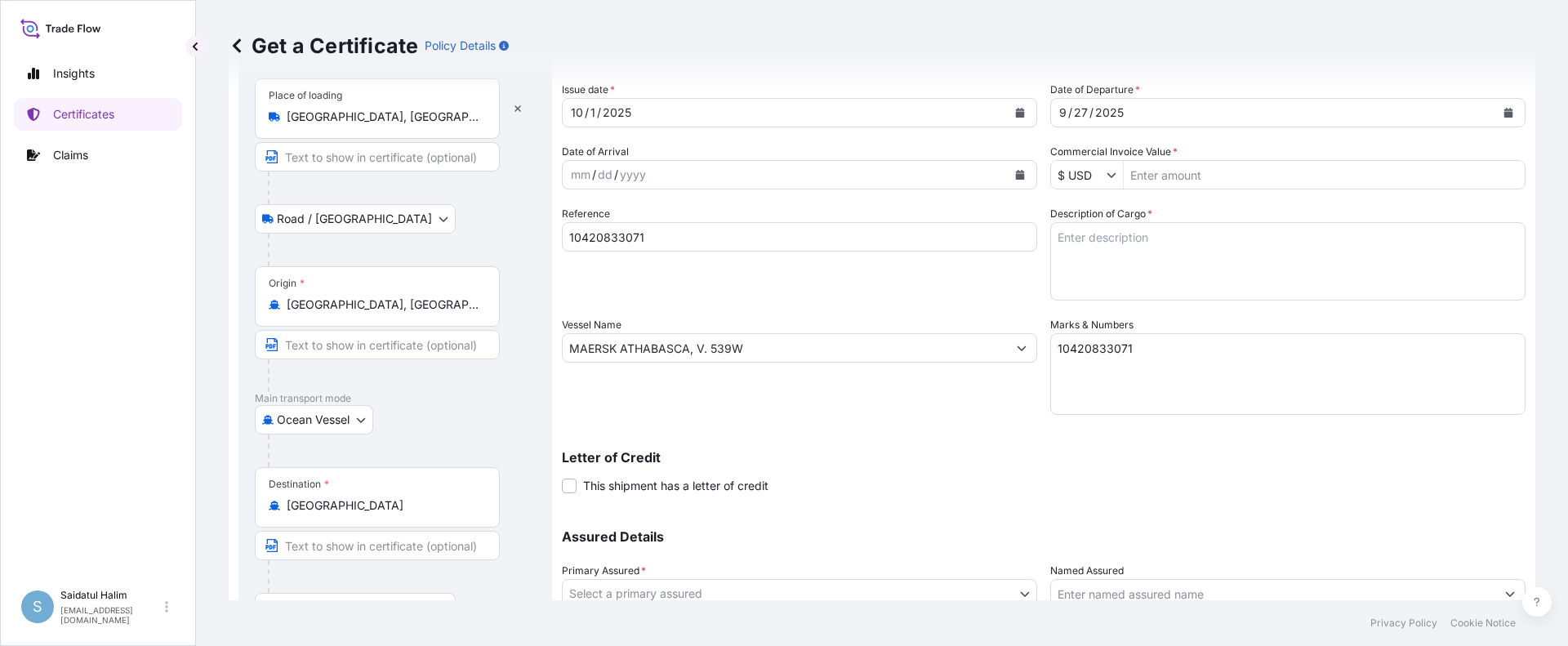
scroll to position [256, 0]
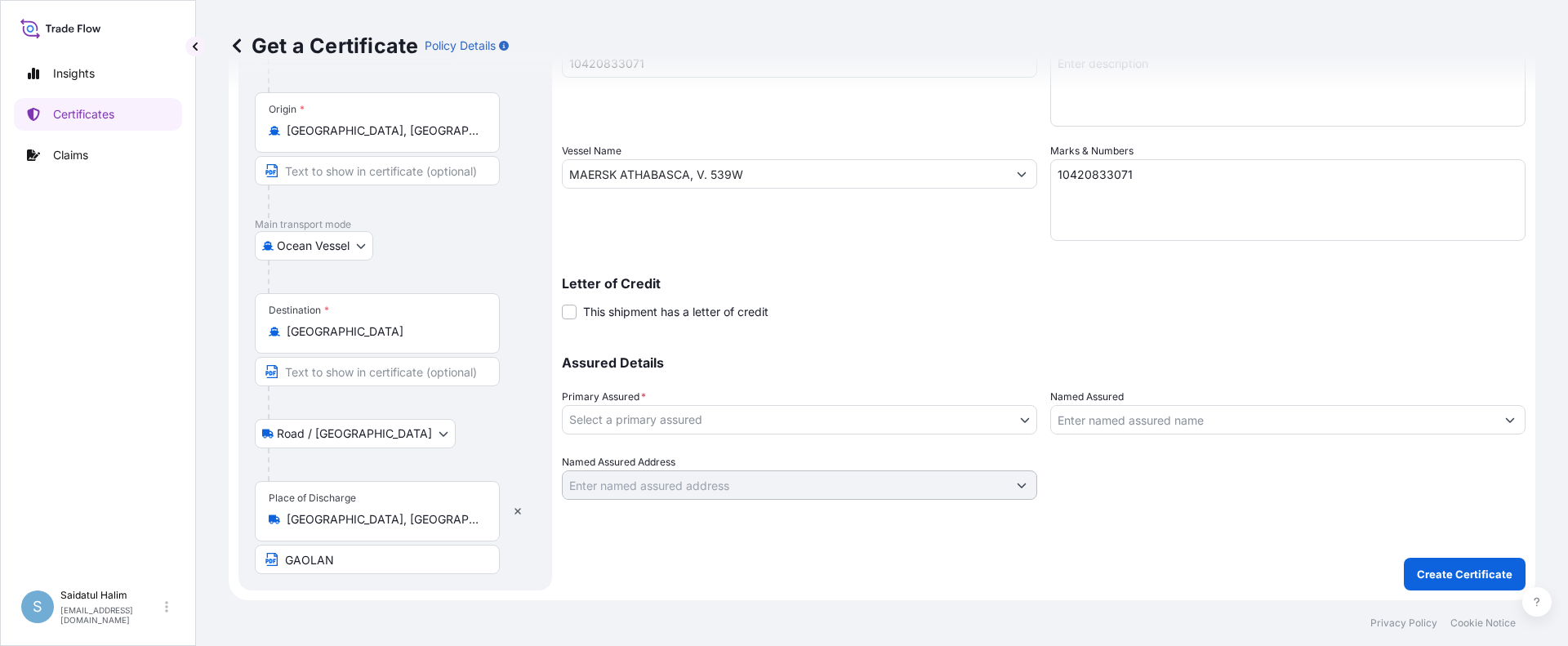
click at [721, 423] on body "Insights Certificates Claims S Saidatul Halim [EMAIL_ADDRESS][PERSON_NAME][DOMA…" at bounding box center [784, 323] width 1568 height 646
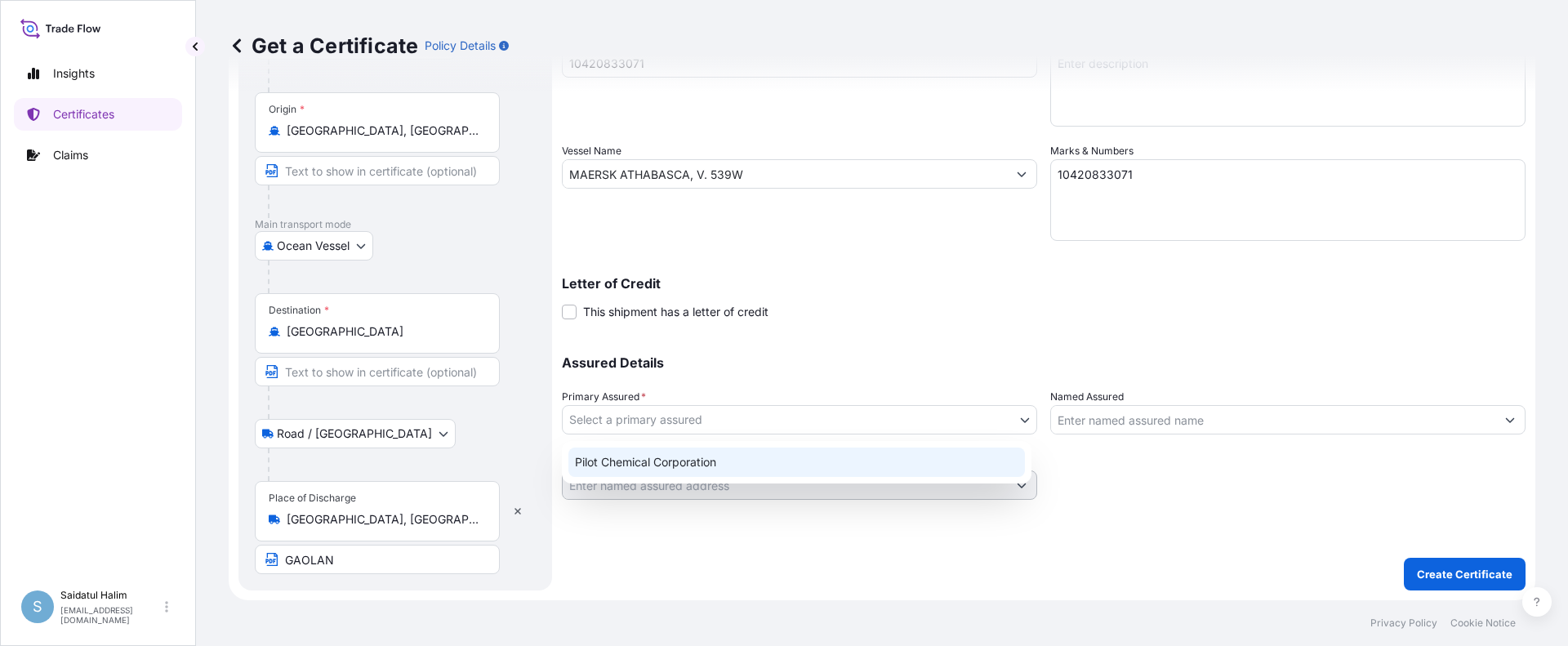
click at [655, 454] on div "Pilot Chemical Corporation" at bounding box center [796, 462] width 456 height 30
select select "31545"
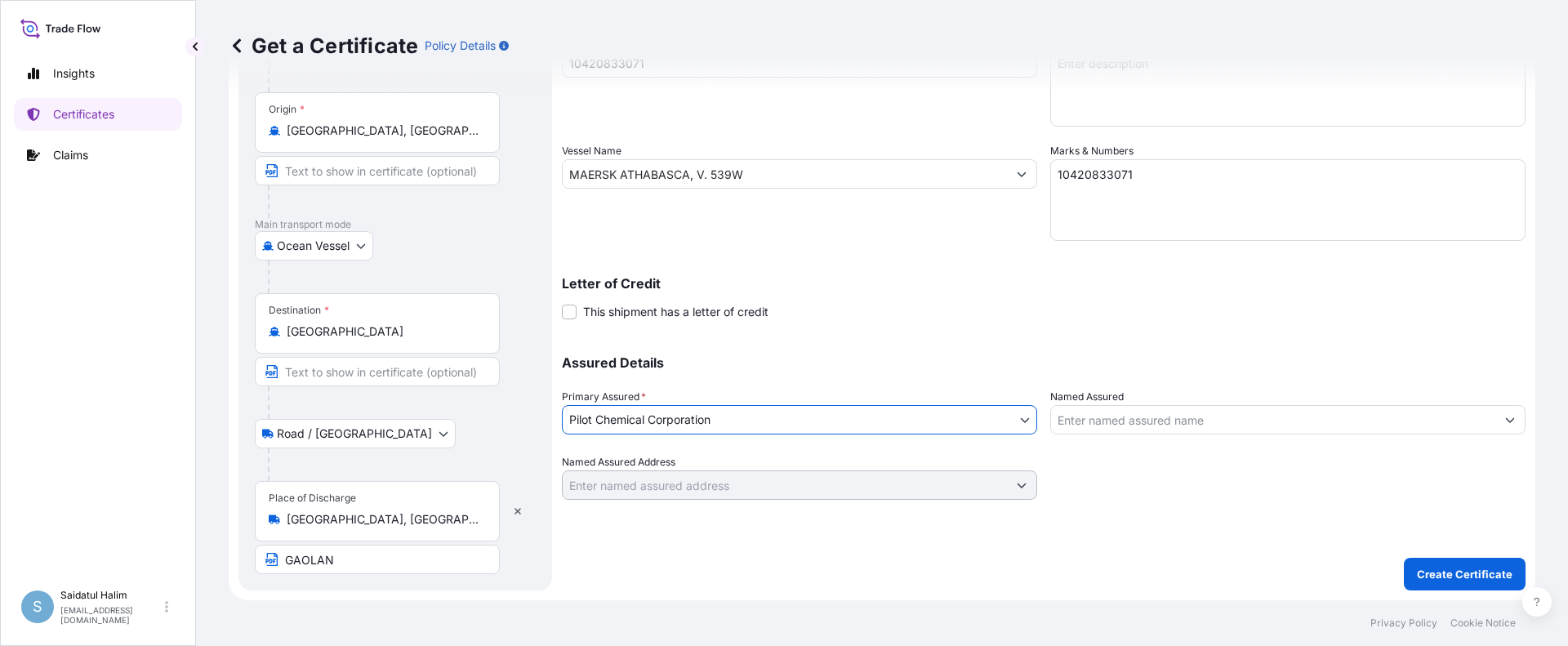
click at [1188, 423] on input "Named Assured" at bounding box center [1273, 419] width 445 height 30
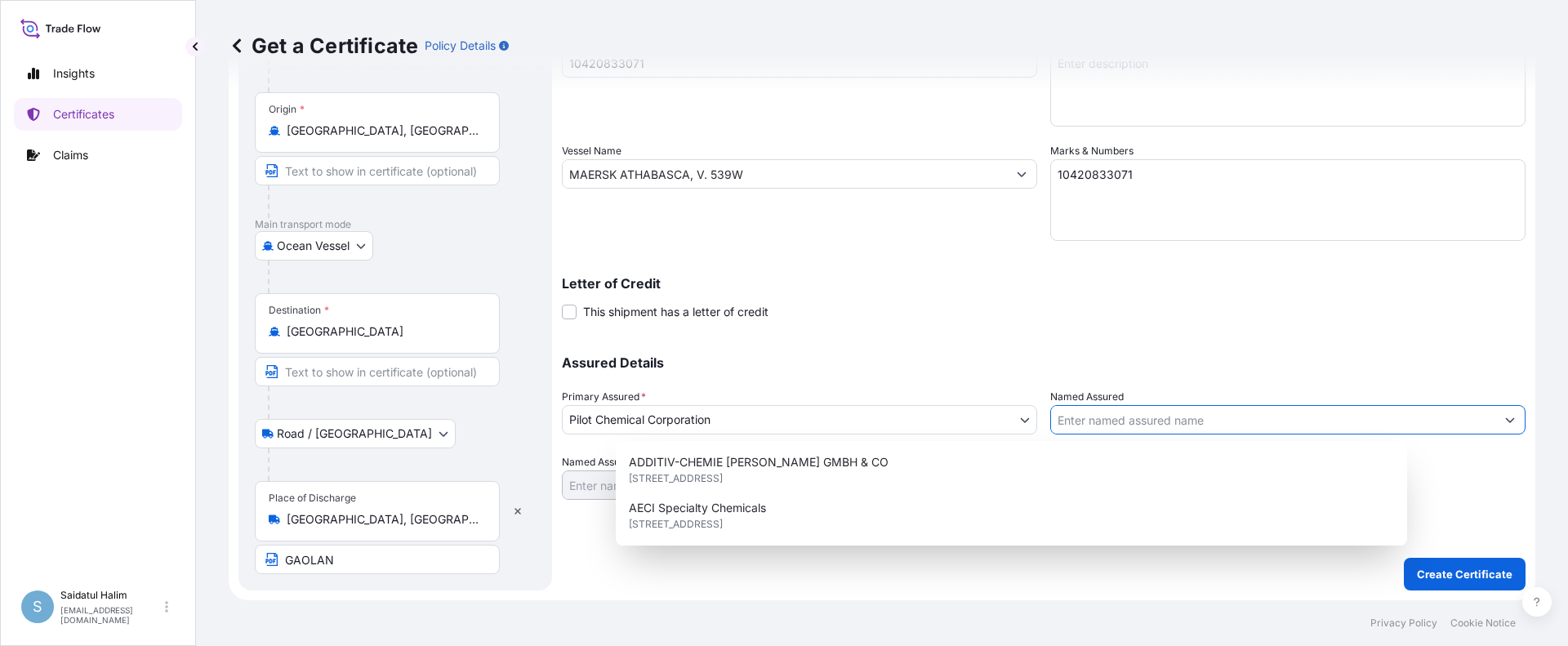
paste input "LUBRIZOL ADDITIVE (ZHUHAI) CO.,LTD"
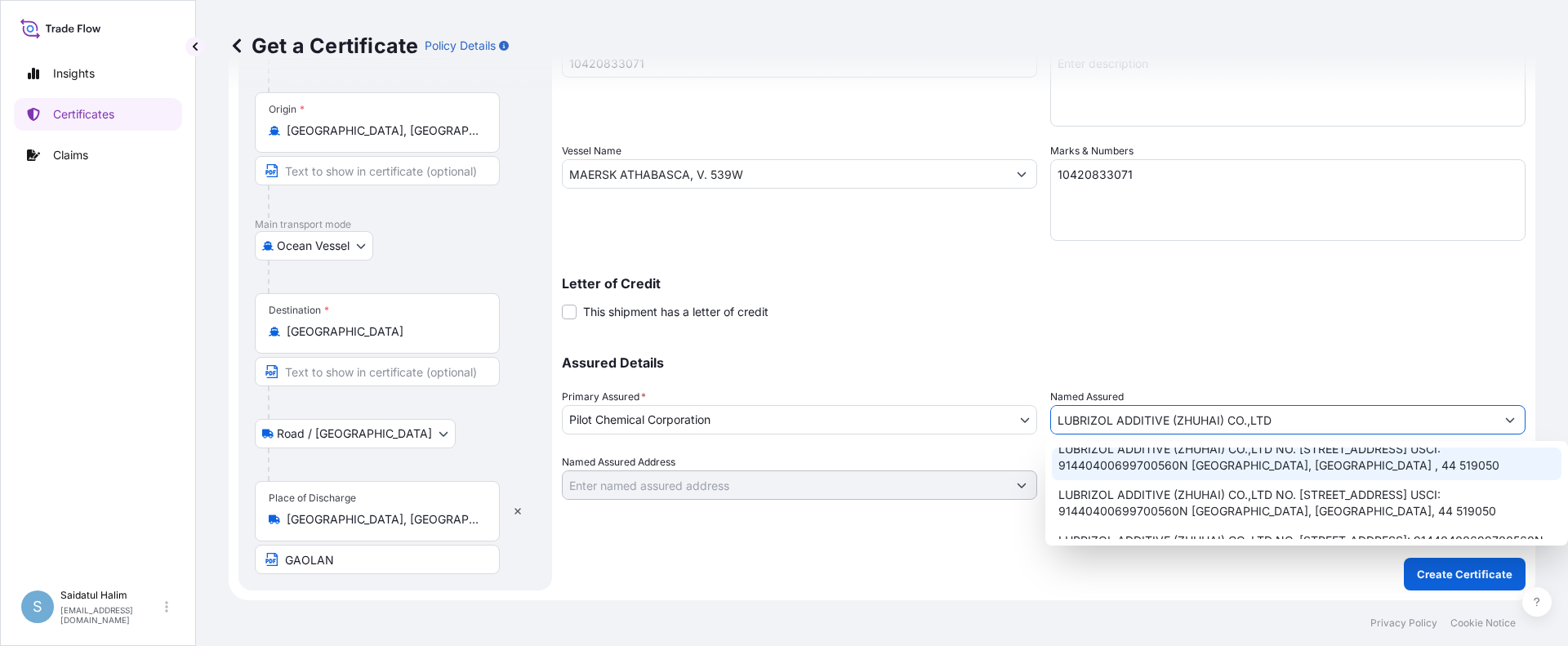
scroll to position [0, 0]
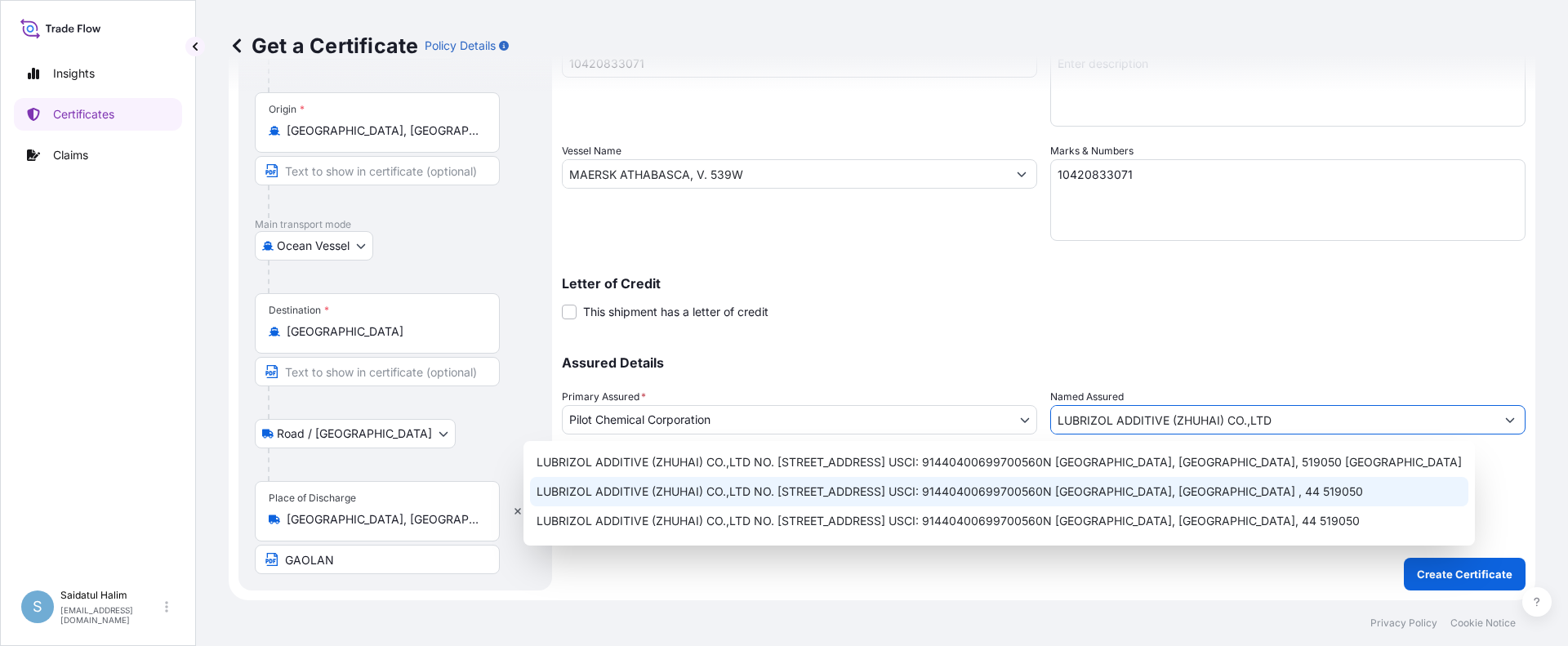
click at [1238, 492] on span "LUBRIZOL ADDITIVE (ZHUHAI) CO.,LTD NO. [STREET_ADDRESS] USCI: 91440400699700560…" at bounding box center [950, 491] width 827 height 16
type input "LUBRIZOL ADDITIVE (ZHUHAI) CO.,LTD NO. [STREET_ADDRESS] USCI: 91440400699700560…"
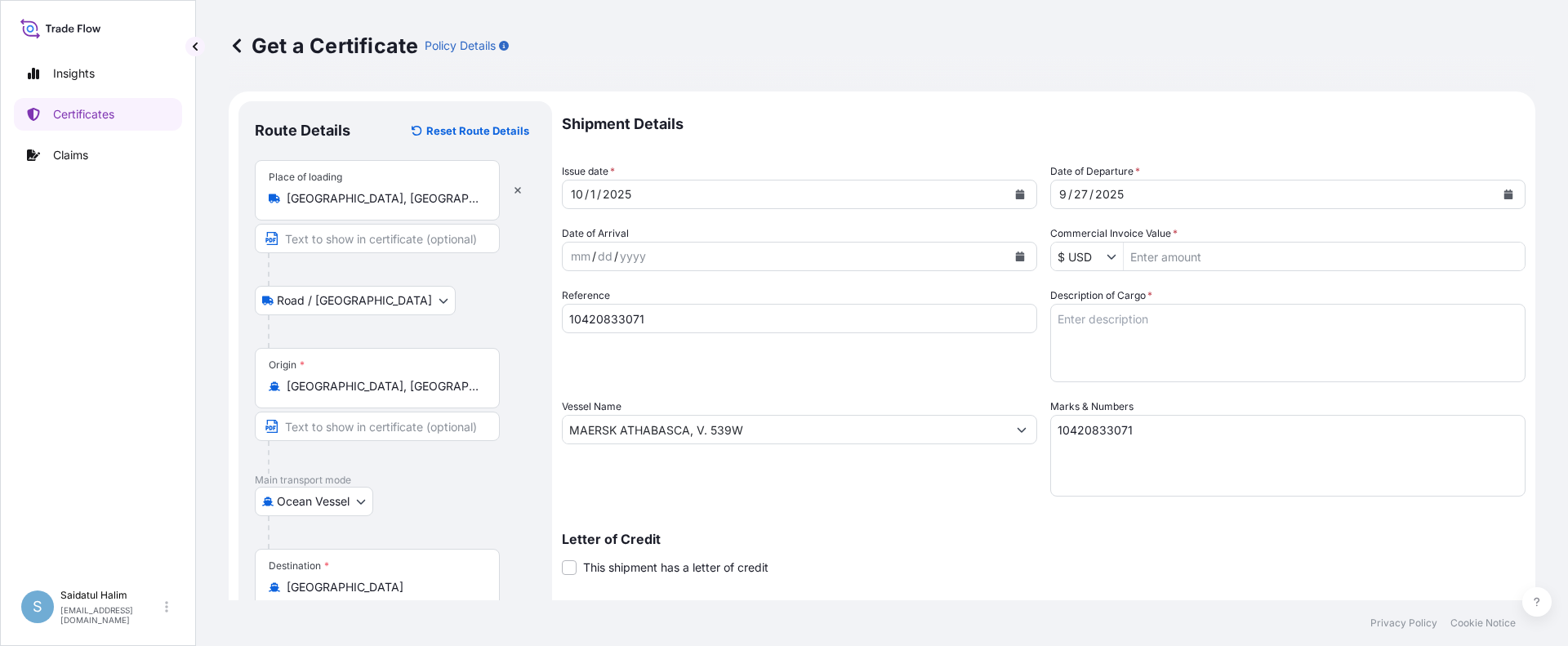
click at [1105, 448] on textarea "10420833071" at bounding box center [1287, 455] width 475 height 82
paste textarea "4503901901"
click at [1097, 458] on textarea "10420833071 4503901901" at bounding box center [1287, 455] width 475 height 82
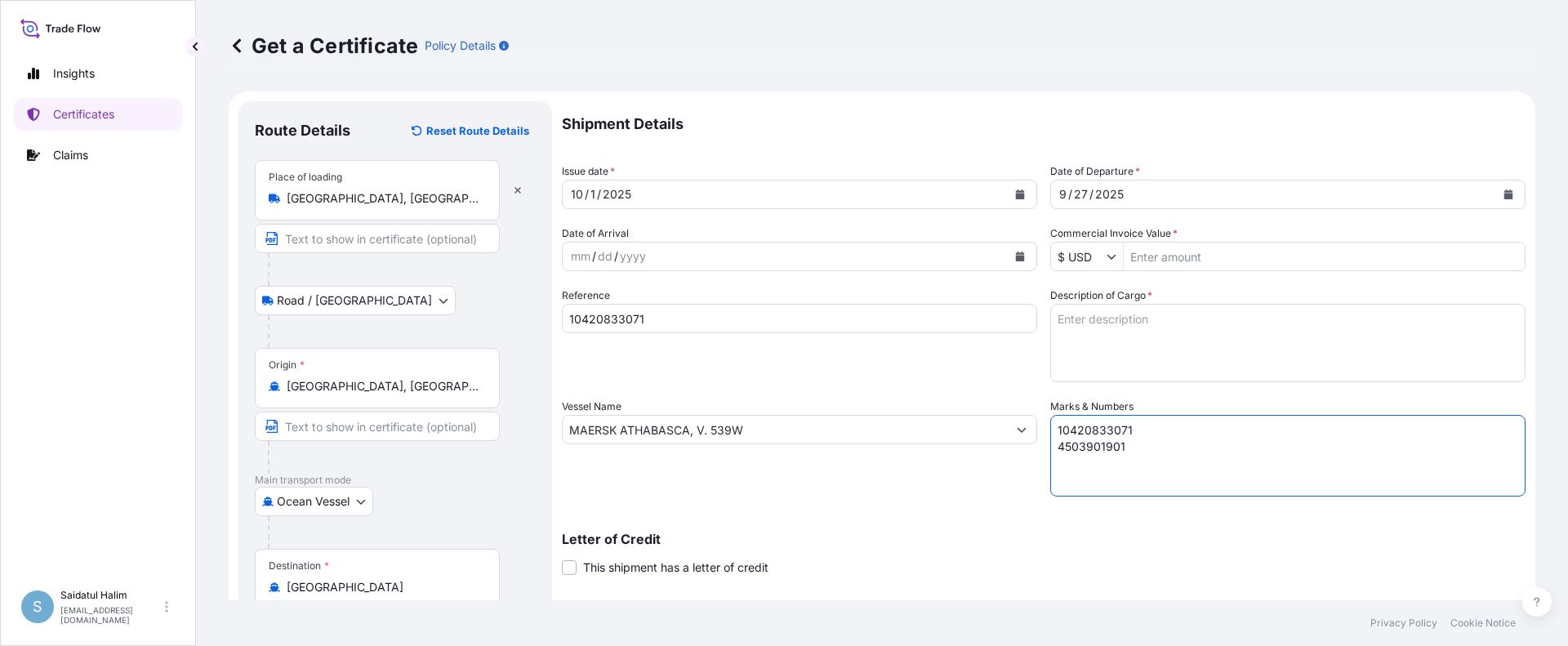
paste textarea "234906"
type textarea "10420833071 4503901901 234906"
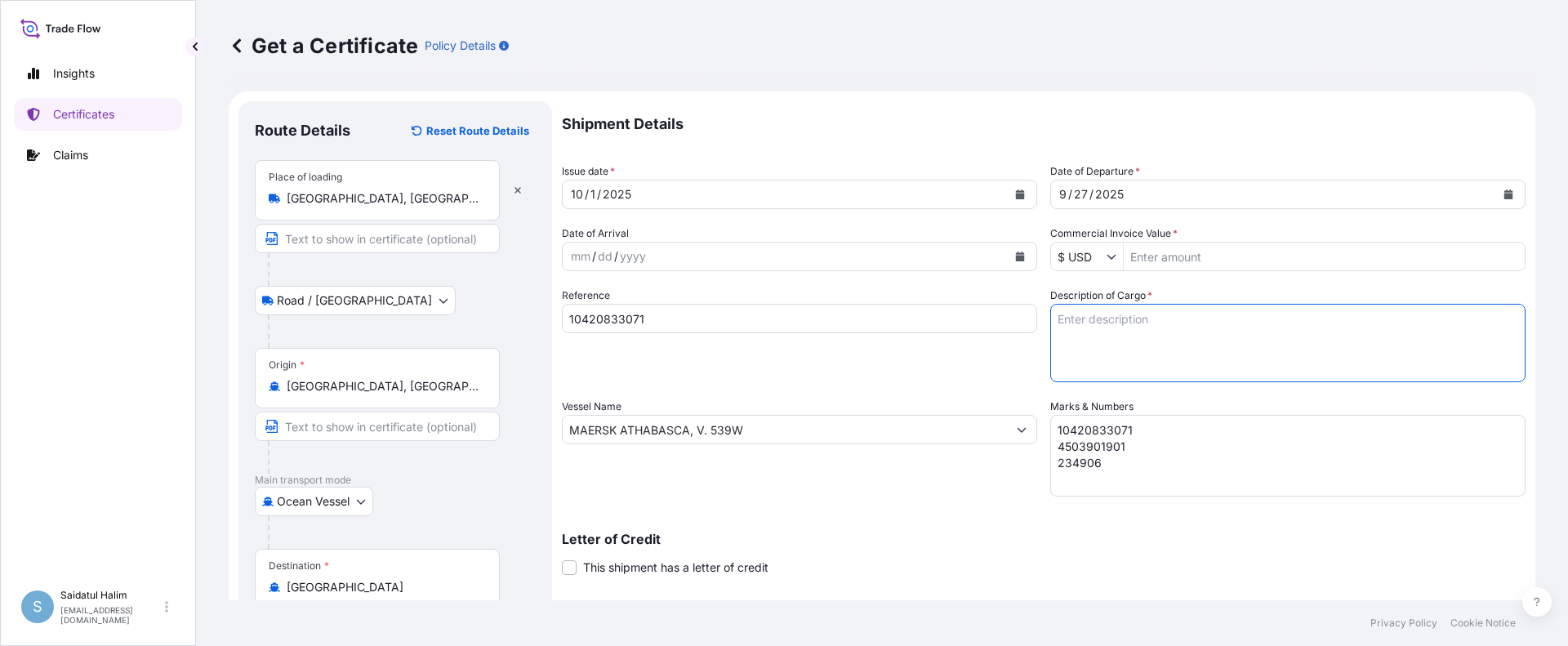
click at [1070, 324] on textarea "Description of Cargo *" at bounding box center [1287, 342] width 475 height 78
paste textarea "TANKS LOADED INTO 1 20FT ISOTANK - NONDANGEROUS LIQUIDS ARISTONATE ECA-50"
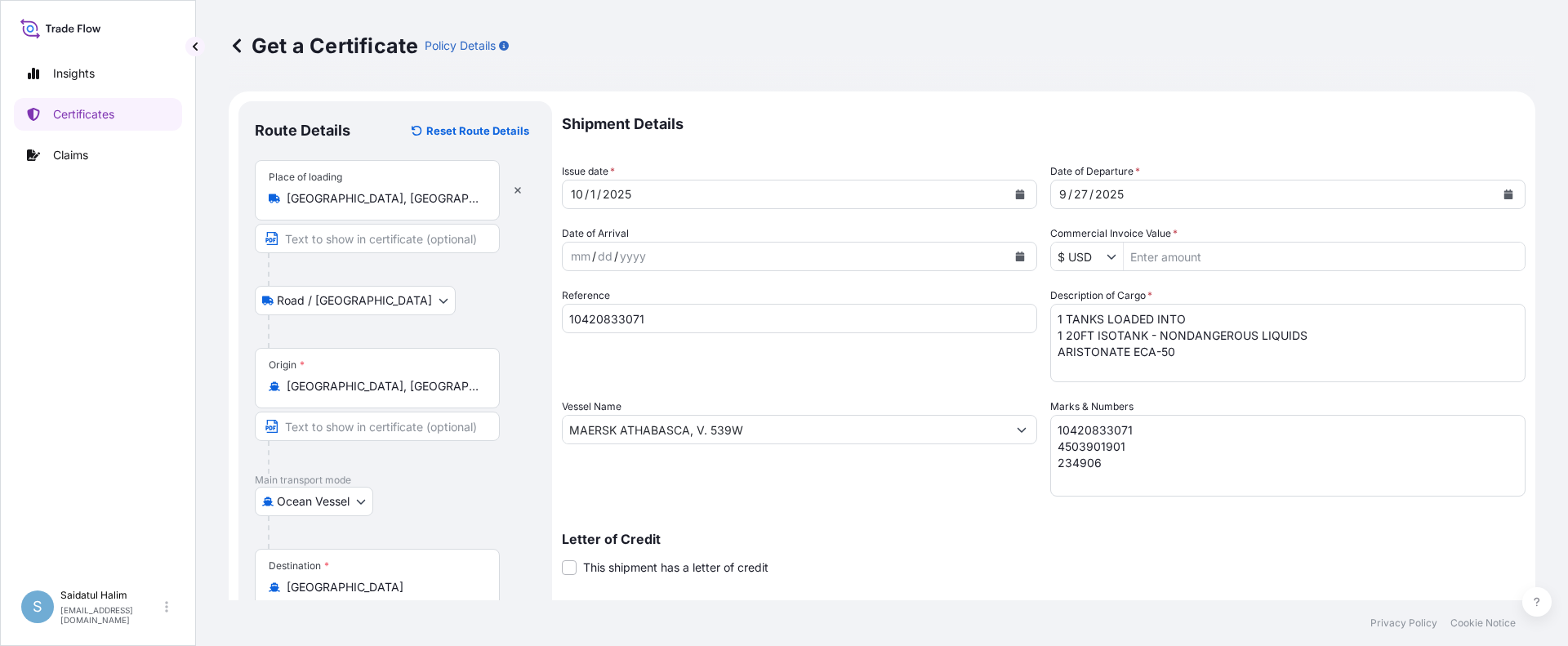
click at [995, 498] on div "Shipment Details Issue date * [DATE] Date of Departure * [DATE] Date of Arrival…" at bounding box center [1043, 428] width 963 height 654
click at [1136, 374] on textarea "1 TANKS LOADED INTO 1 20FT ISOTANK - NONDANGEROUS LIQUIDS ARISTONATE ECA-50" at bounding box center [1287, 342] width 475 height 78
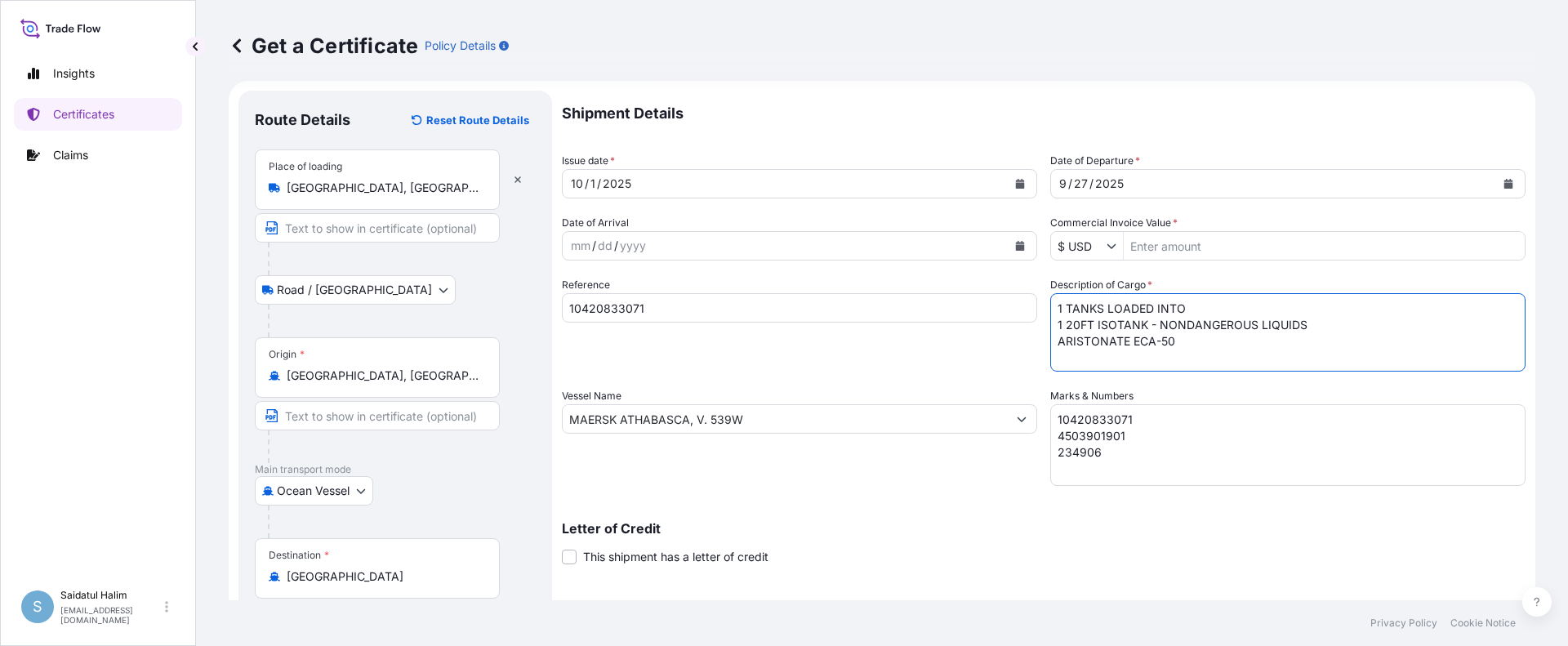
scroll to position [0, 0]
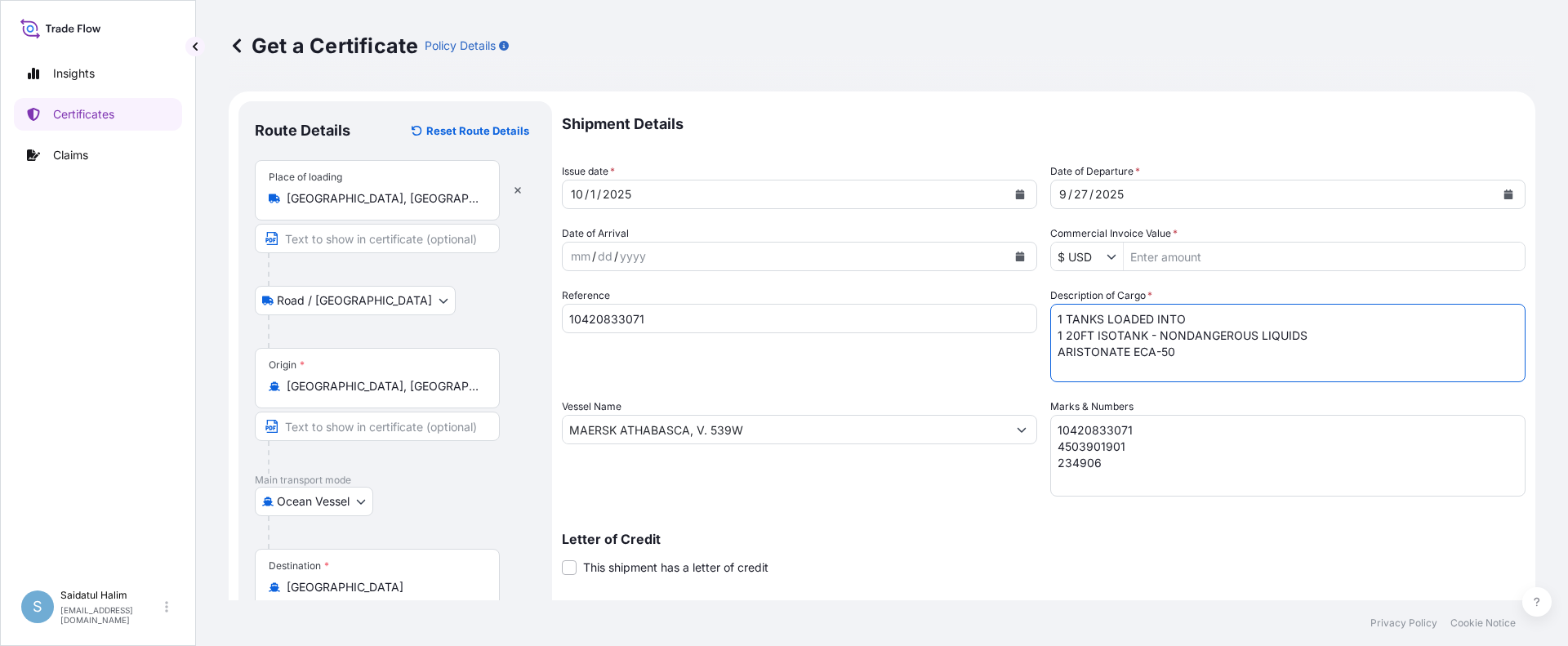
type textarea "1 TANKS LOADED INTO 1 20FT ISOTANK - NONDANGEROUS LIQUIDS ARISTONATE ECA-50"
click at [1345, 120] on p "Shipment Details" at bounding box center [1043, 124] width 963 height 46
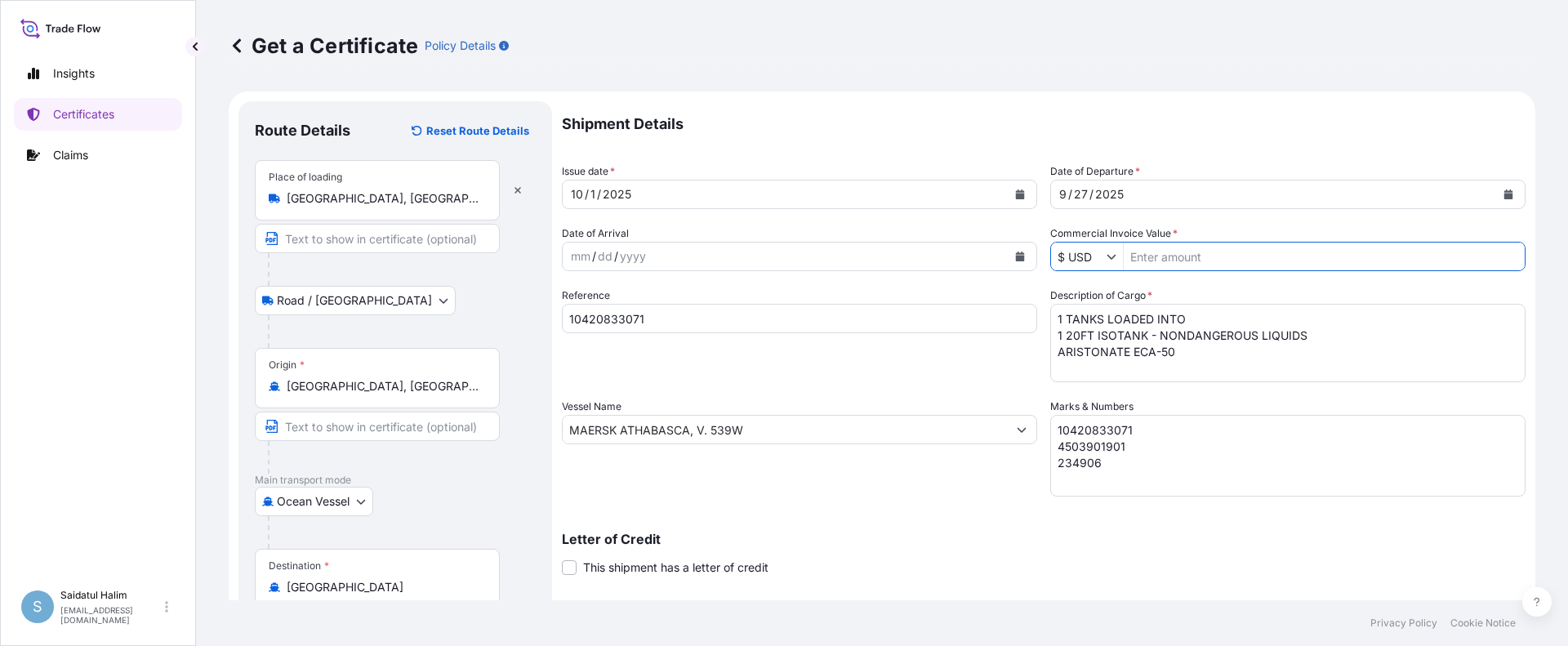
click at [1172, 263] on input "Commercial Invoice Value *" at bounding box center [1323, 256] width 401 height 30
paste input "103,315.52"
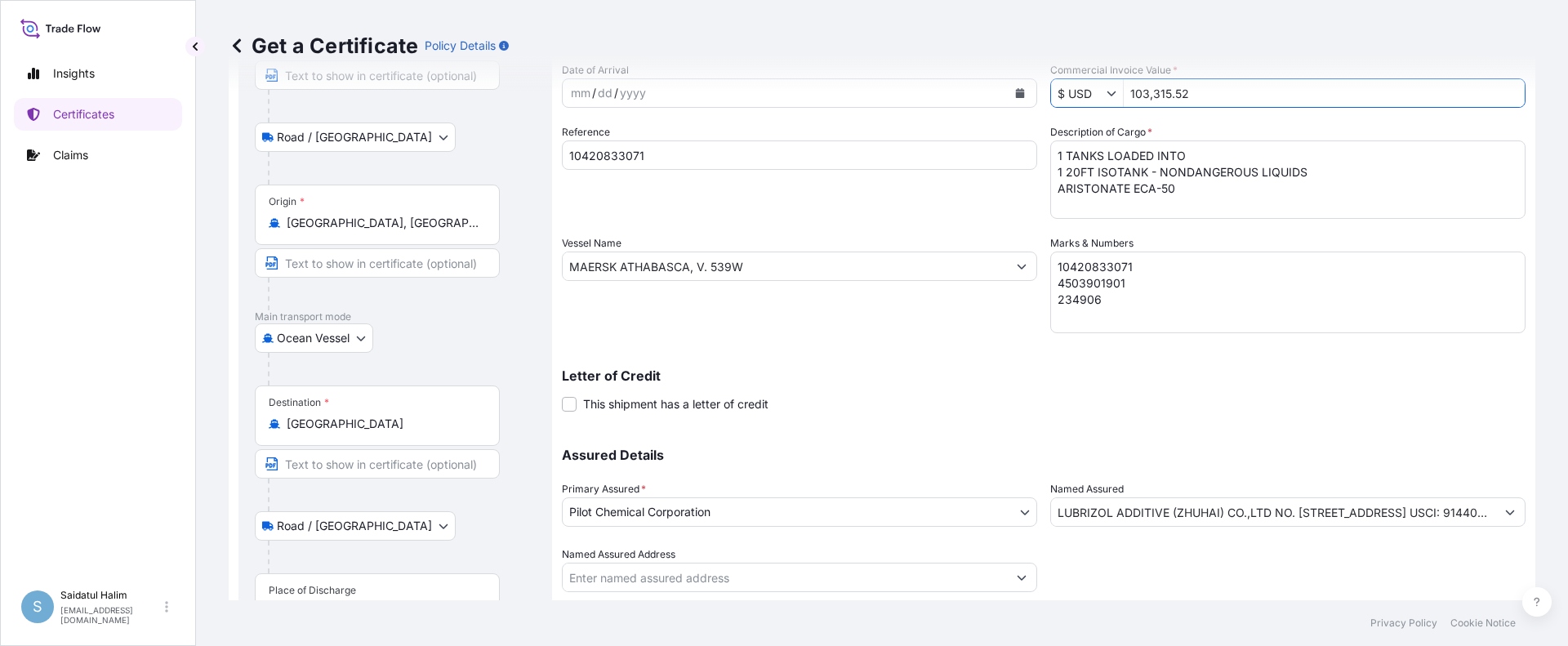
scroll to position [256, 0]
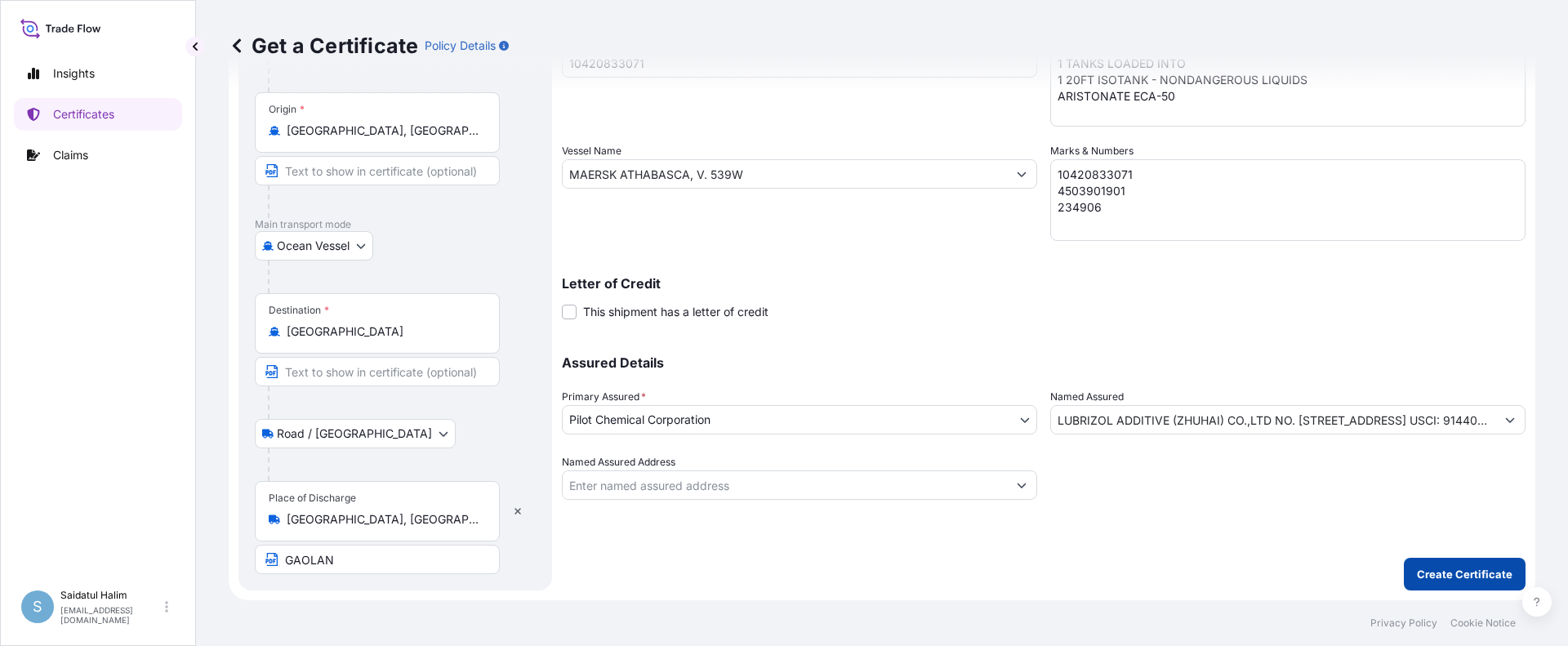
type input "103,315.52"
click at [1463, 573] on p "Create Certificate" at bounding box center [1464, 573] width 95 height 16
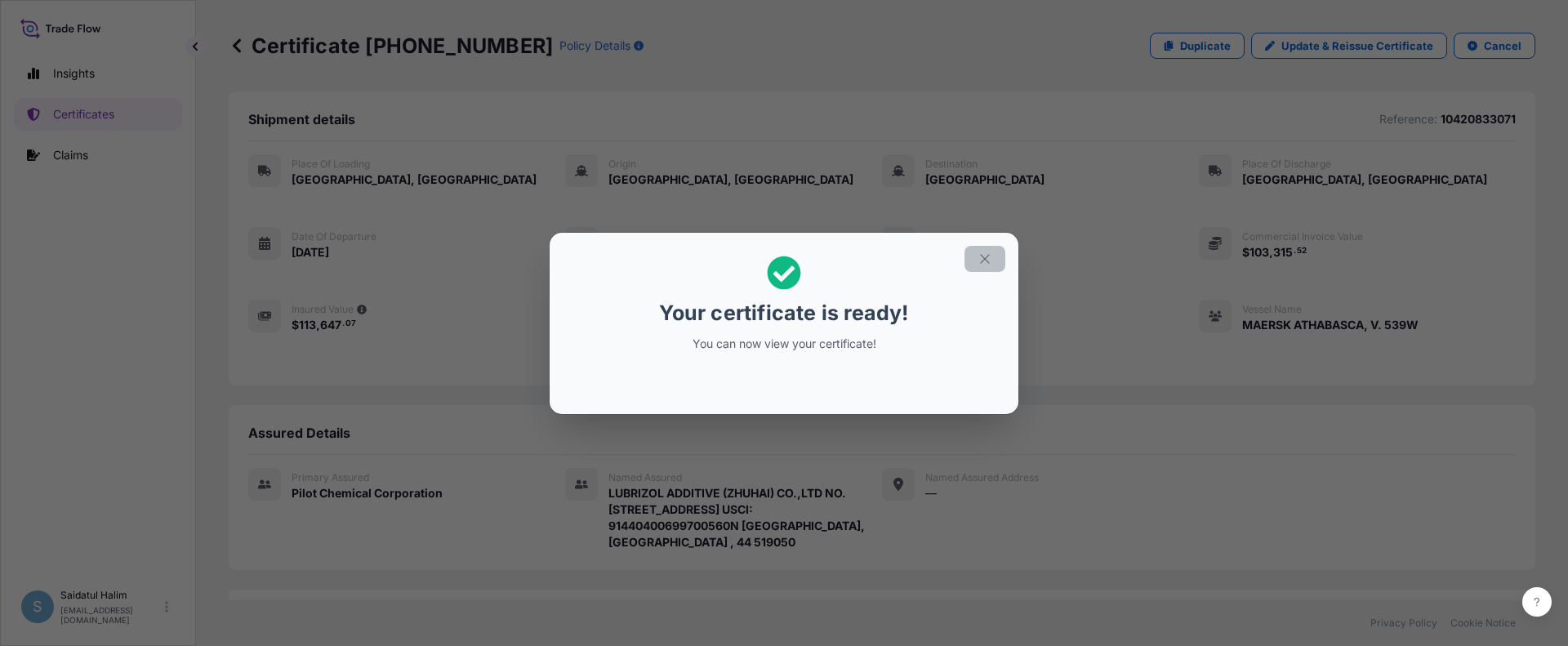
click at [985, 256] on icon "button" at bounding box center [984, 258] width 14 height 14
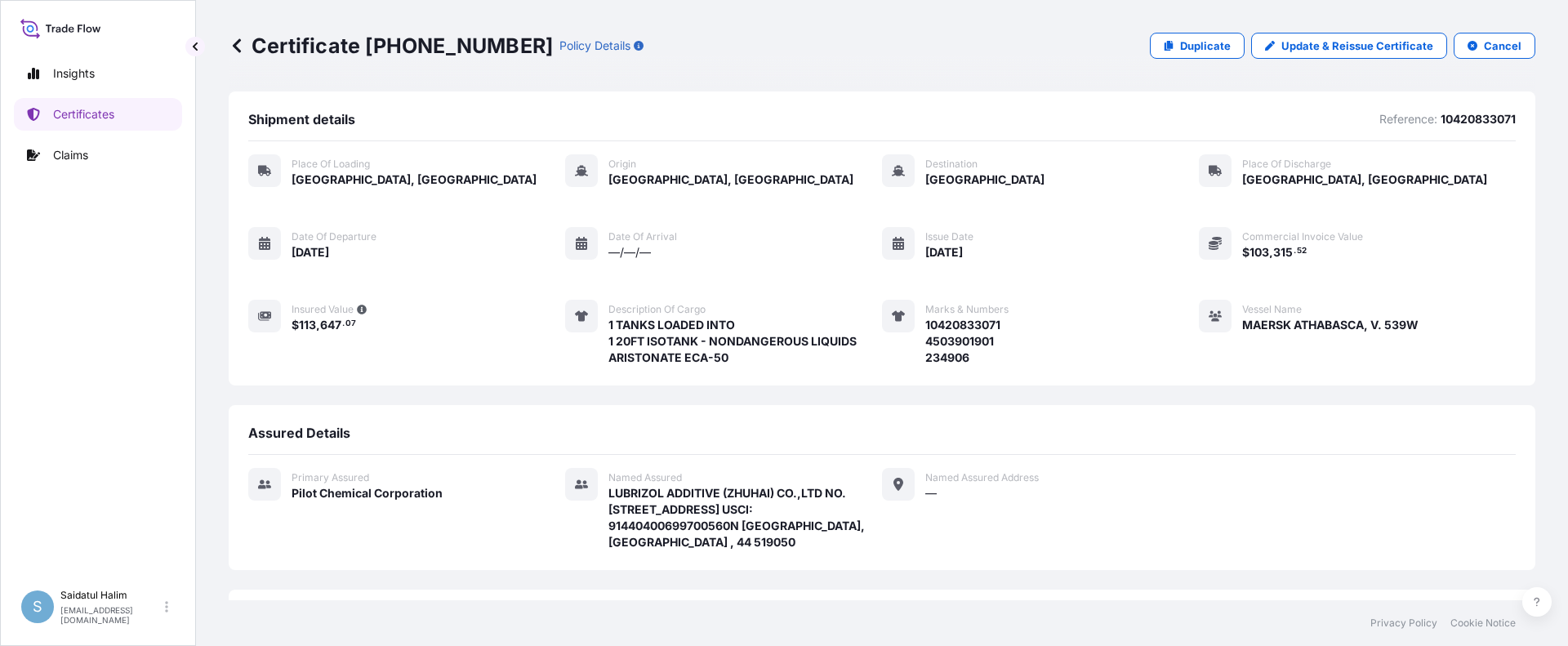
scroll to position [244, 0]
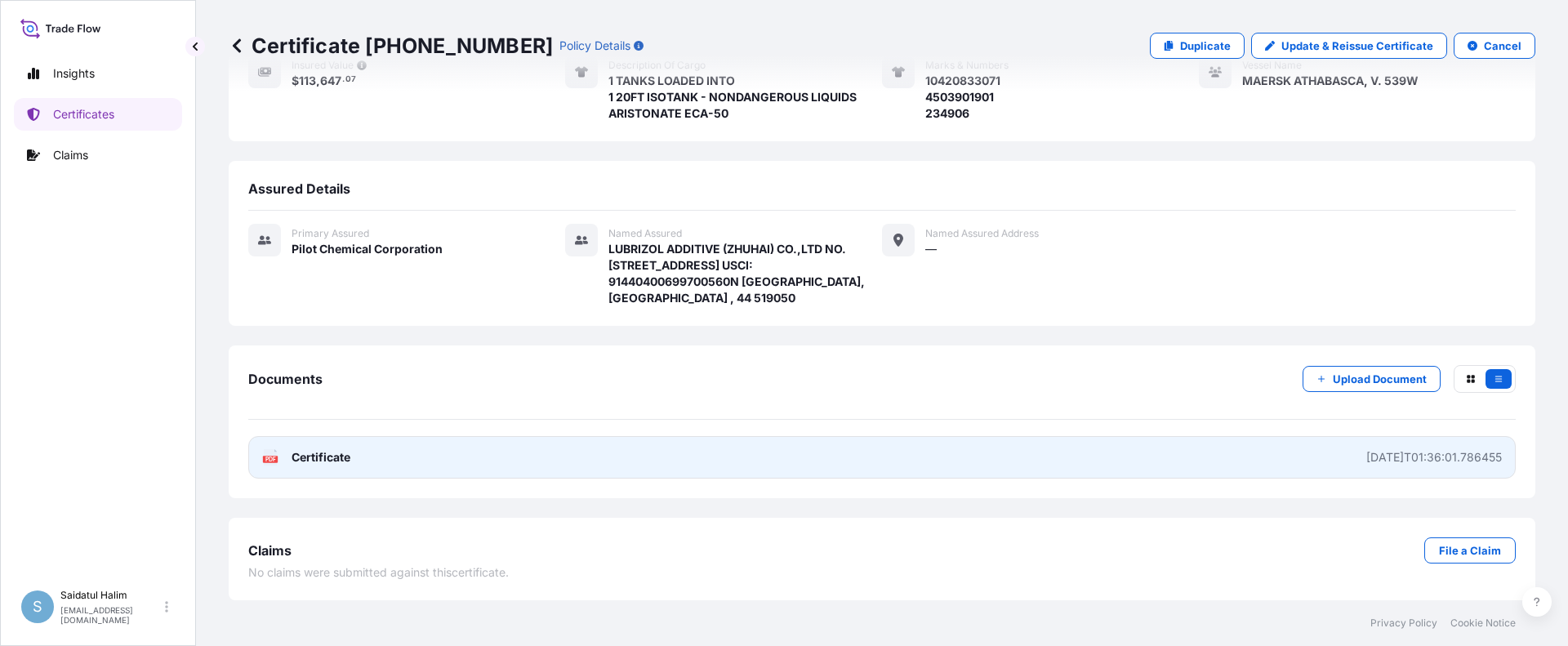
click at [1057, 466] on link "PDF Certificate [DATE]T01:36:01.786455" at bounding box center [881, 457] width 1267 height 42
